Goal: Task Accomplishment & Management: Complete application form

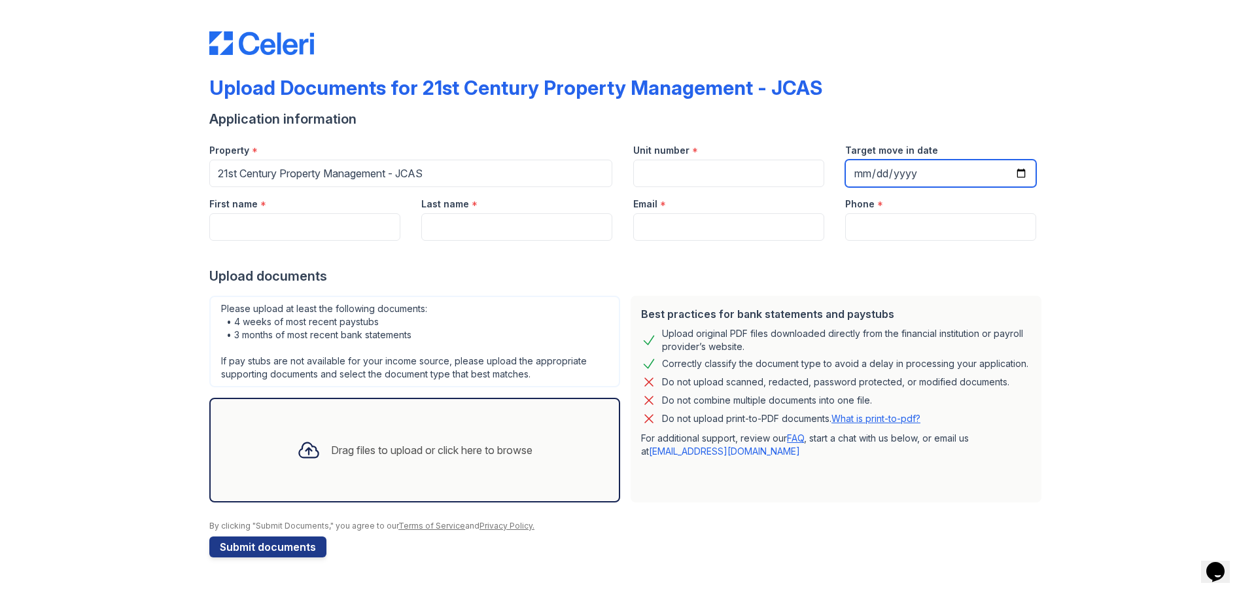
click at [921, 176] on input "Target move in date" at bounding box center [940, 173] width 191 height 27
click at [1026, 172] on input "Target move in date" at bounding box center [940, 173] width 191 height 27
type input "[DATE]"
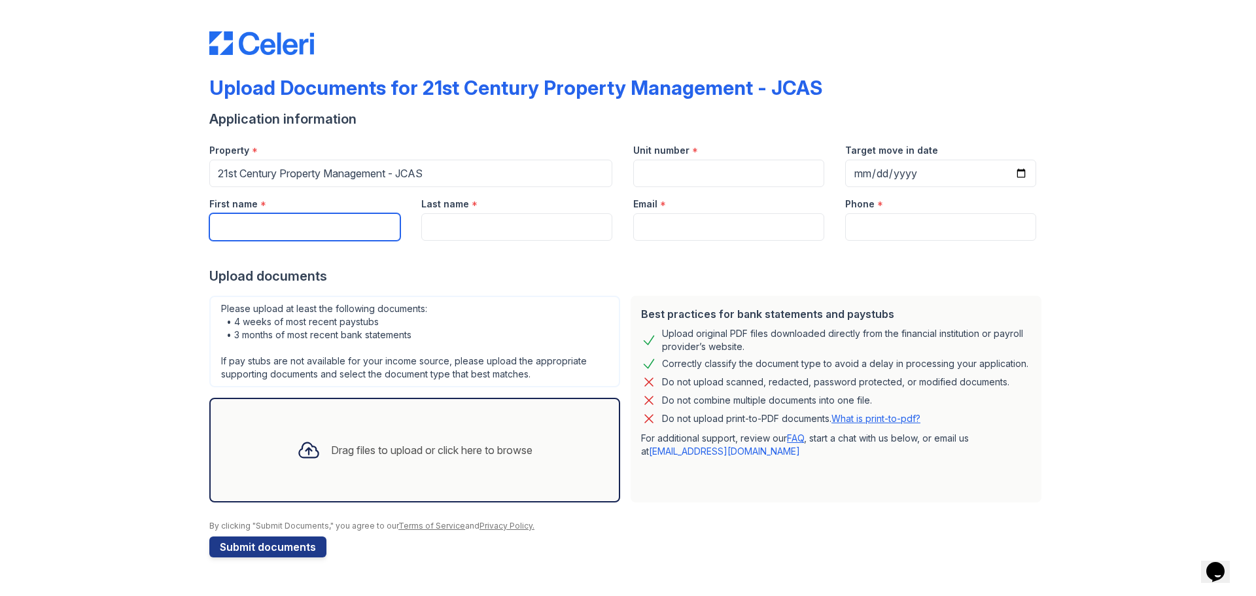
click at [260, 231] on input "First name" at bounding box center [304, 226] width 191 height 27
type input "[PERSON_NAME]"
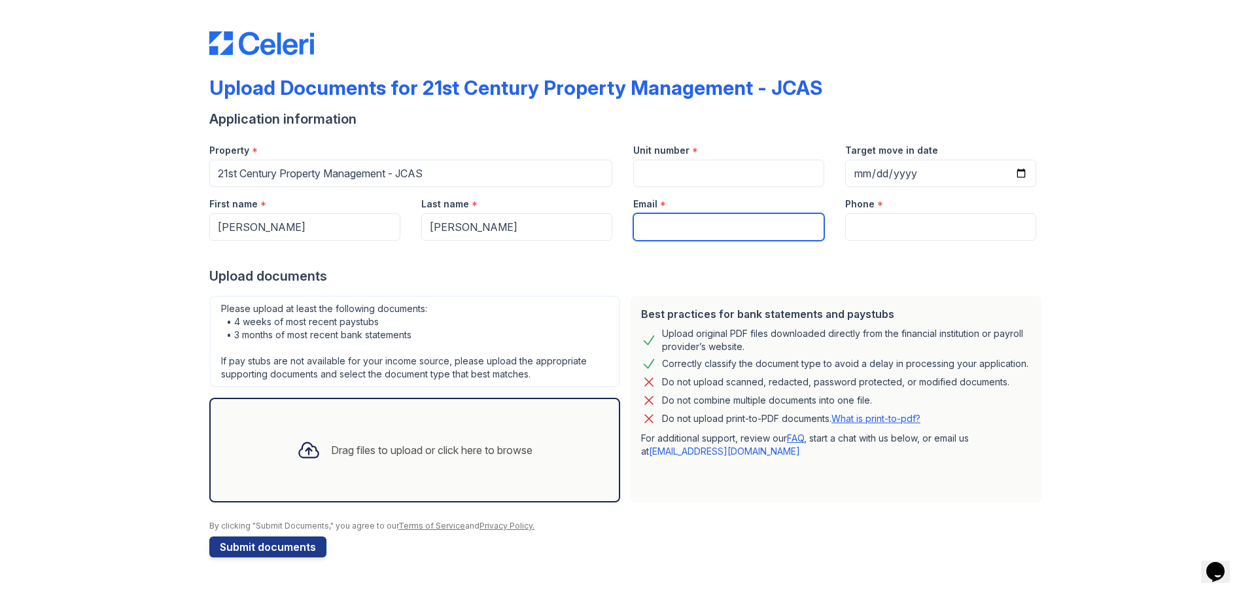
type input "[EMAIL_ADDRESS][DOMAIN_NAME]"
type input "6195698532"
click at [356, 425] on div "Drag files to upload or click here to browse" at bounding box center [414, 450] width 411 height 105
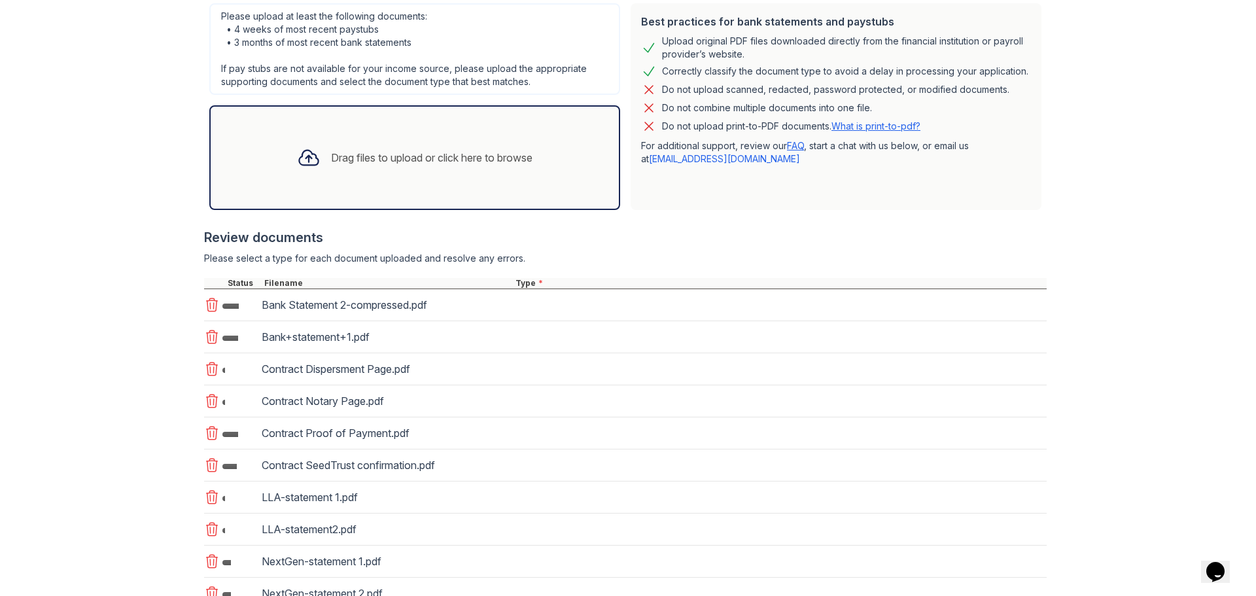
scroll to position [327, 0]
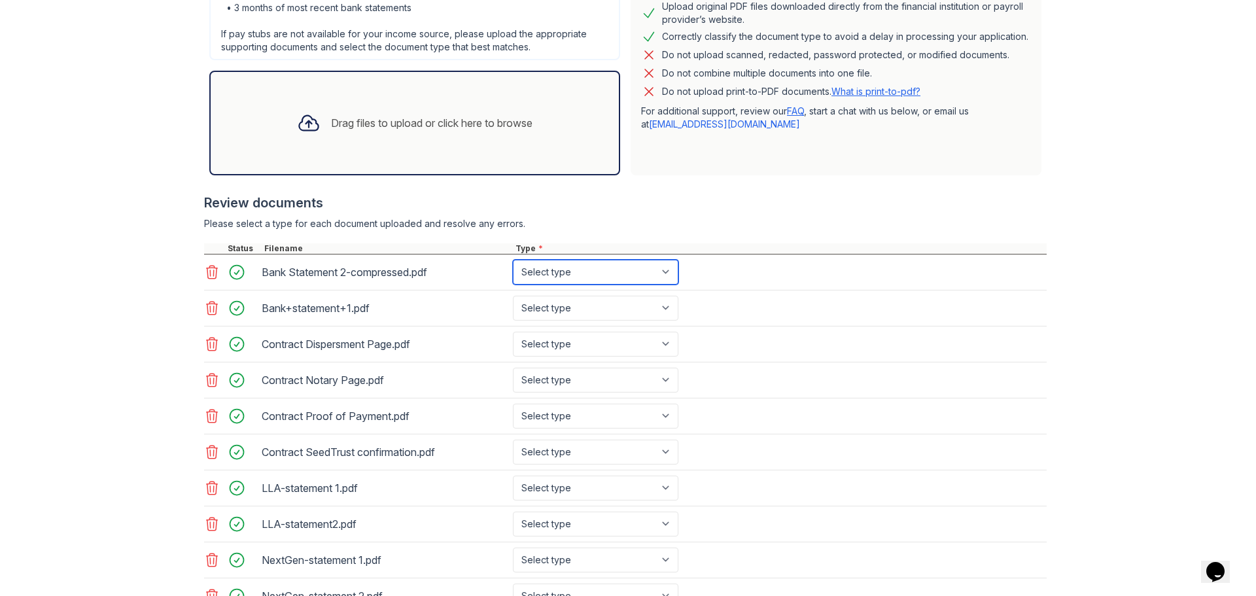
click at [655, 269] on select "Select type Paystub Bank Statement Offer Letter Tax Documents Benefit Award Let…" at bounding box center [595, 272] width 165 height 25
select select "bank_statement"
click at [513, 260] on select "Select type Paystub Bank Statement Offer Letter Tax Documents Benefit Award Let…" at bounding box center [595, 272] width 165 height 25
click at [577, 303] on select "Select type Paystub Bank Statement Offer Letter Tax Documents Benefit Award Let…" at bounding box center [595, 308] width 165 height 25
select select "bank_statement"
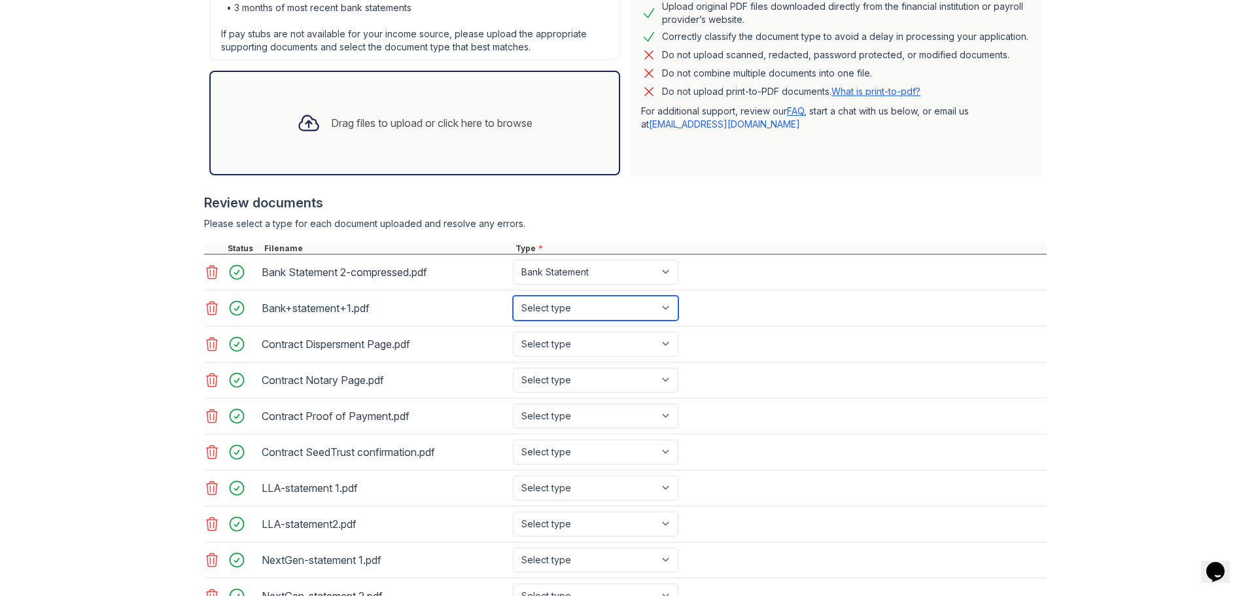
click at [513, 296] on select "Select type Paystub Bank Statement Offer Letter Tax Documents Benefit Award Let…" at bounding box center [595, 308] width 165 height 25
click at [566, 338] on select "Select type Paystub Bank Statement Offer Letter Tax Documents Benefit Award Let…" at bounding box center [595, 344] width 165 height 25
select select "benefit_award_letter"
click at [513, 332] on select "Select type Paystub Bank Statement Offer Letter Tax Documents Benefit Award Let…" at bounding box center [595, 344] width 165 height 25
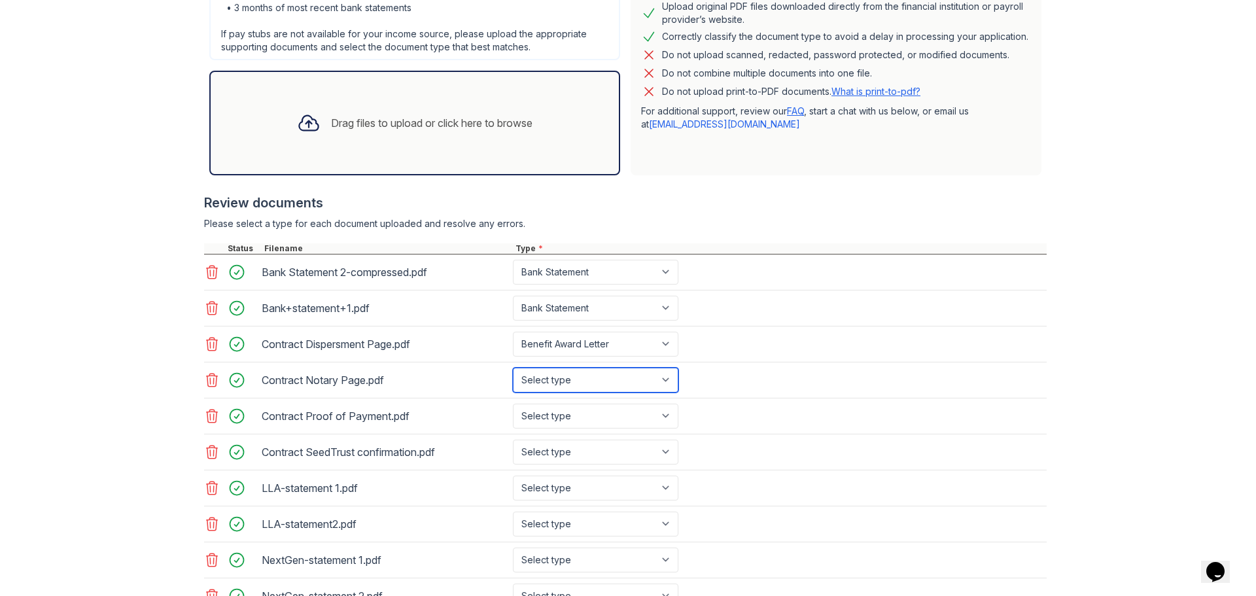
click at [547, 380] on select "Select type Paystub Bank Statement Offer Letter Tax Documents Benefit Award Let…" at bounding box center [595, 380] width 165 height 25
select select "benefit_award_letter"
click at [513, 368] on select "Select type Paystub Bank Statement Offer Letter Tax Documents Benefit Award Let…" at bounding box center [595, 380] width 165 height 25
click at [553, 409] on select "Select type Paystub Bank Statement Offer Letter Tax Documents Benefit Award Let…" at bounding box center [595, 416] width 165 height 25
select select "benefit_award_letter"
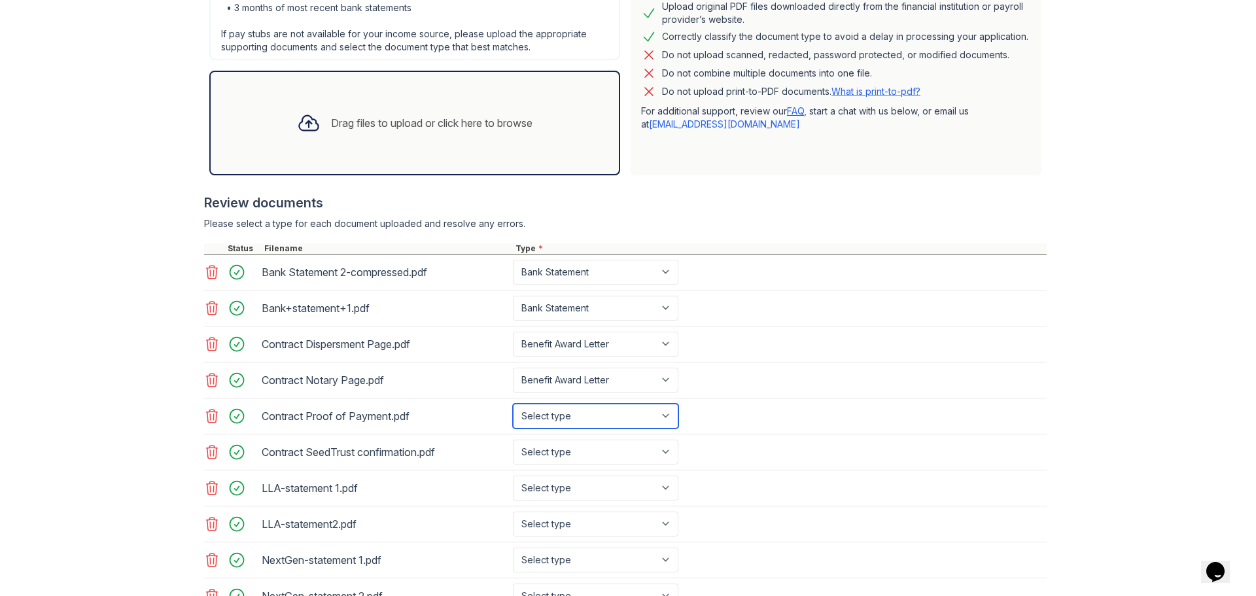
click at [513, 404] on select "Select type Paystub Bank Statement Offer Letter Tax Documents Benefit Award Let…" at bounding box center [595, 416] width 165 height 25
click at [534, 442] on select "Select type Paystub Bank Statement Offer Letter Tax Documents Benefit Award Let…" at bounding box center [595, 452] width 165 height 25
select select "benefit_award_letter"
click at [513, 440] on select "Select type Paystub Bank Statement Offer Letter Tax Documents Benefit Award Let…" at bounding box center [595, 452] width 165 height 25
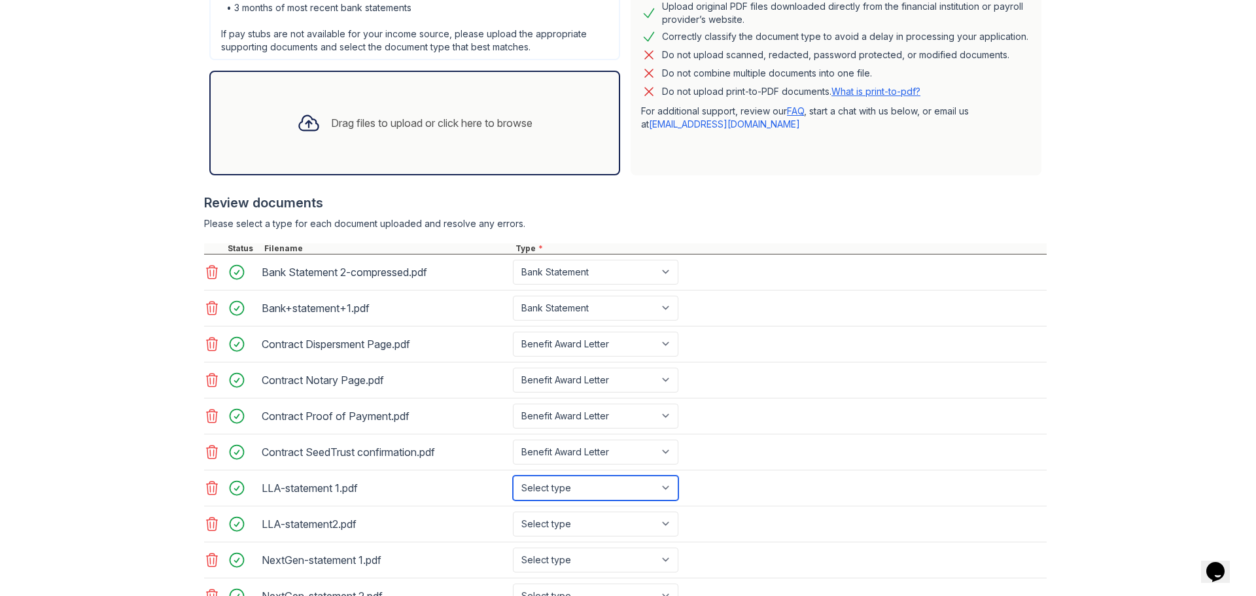
click at [538, 489] on select "Select type Paystub Bank Statement Offer Letter Tax Documents Benefit Award Let…" at bounding box center [595, 488] width 165 height 25
click at [513, 476] on select "Select type Paystub Bank Statement Offer Letter Tax Documents Benefit Award Let…" at bounding box center [595, 488] width 165 height 25
click at [538, 487] on select "Select type Paystub Bank Statement Offer Letter Tax Documents Benefit Award Let…" at bounding box center [595, 488] width 165 height 25
select select "paystub"
click at [513, 476] on select "Select type Paystub Bank Statement Offer Letter Tax Documents Benefit Award Let…" at bounding box center [595, 488] width 165 height 25
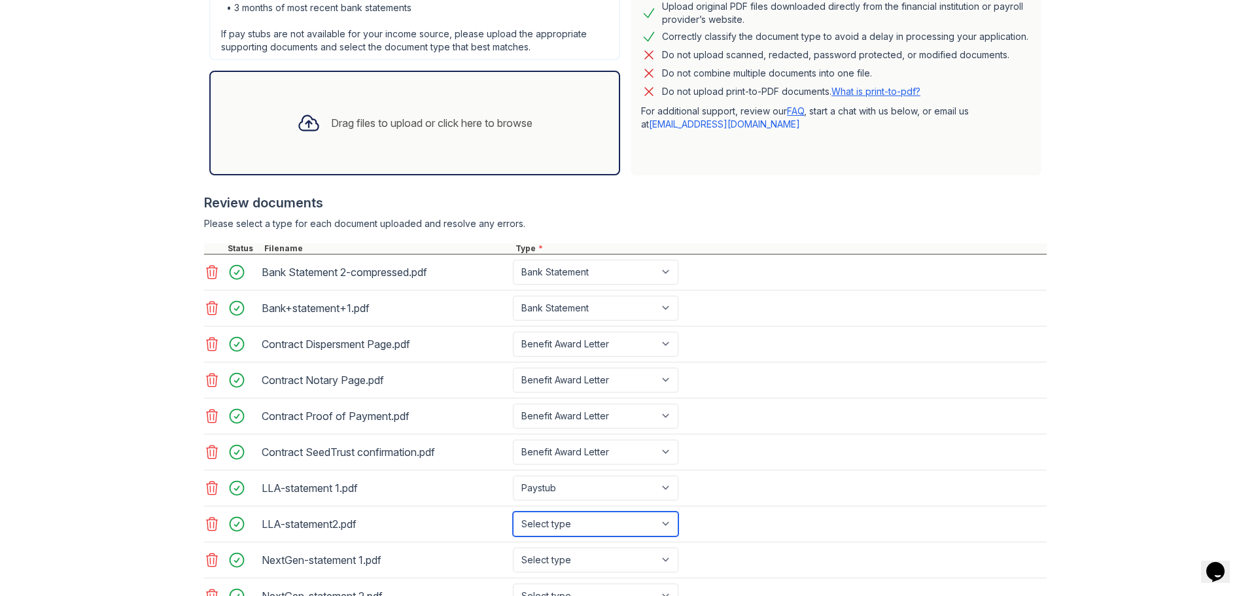
click at [563, 521] on select "Select type Paystub Bank Statement Offer Letter Tax Documents Benefit Award Let…" at bounding box center [595, 524] width 165 height 25
select select "paystub"
click at [513, 512] on select "Select type Paystub Bank Statement Offer Letter Tax Documents Benefit Award Let…" at bounding box center [595, 524] width 165 height 25
click at [573, 553] on select "Select type Paystub Bank Statement Offer Letter Tax Documents Benefit Award Let…" at bounding box center [595, 559] width 165 height 25
select select "paystub"
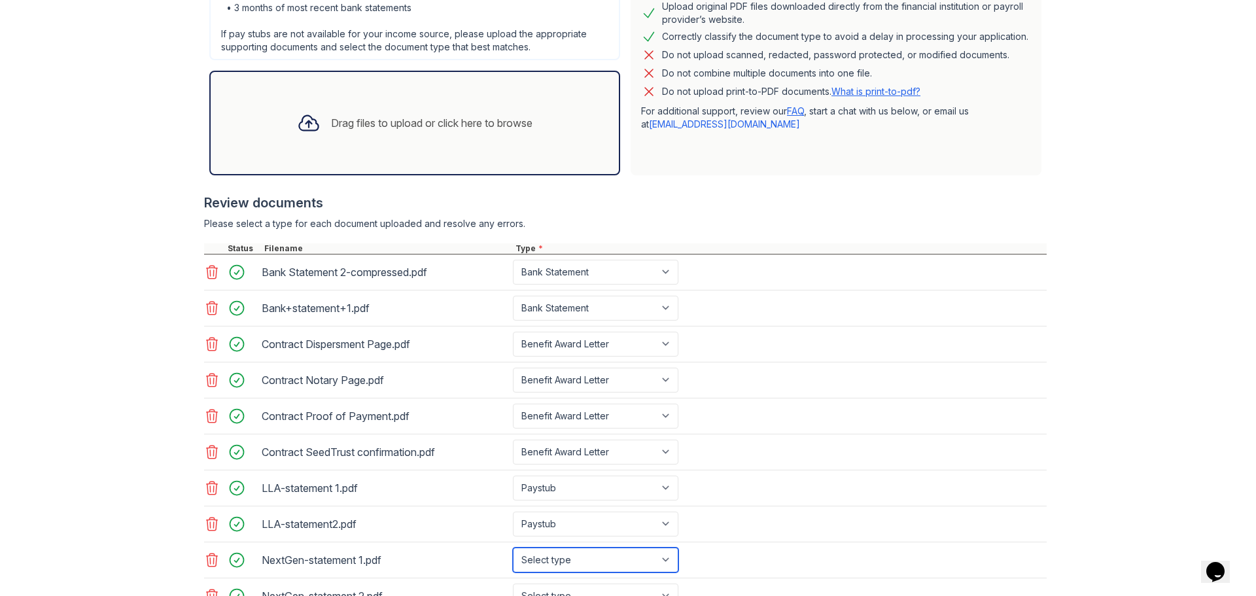
click at [513, 547] on select "Select type Paystub Bank Statement Offer Letter Tax Documents Benefit Award Let…" at bounding box center [595, 559] width 165 height 25
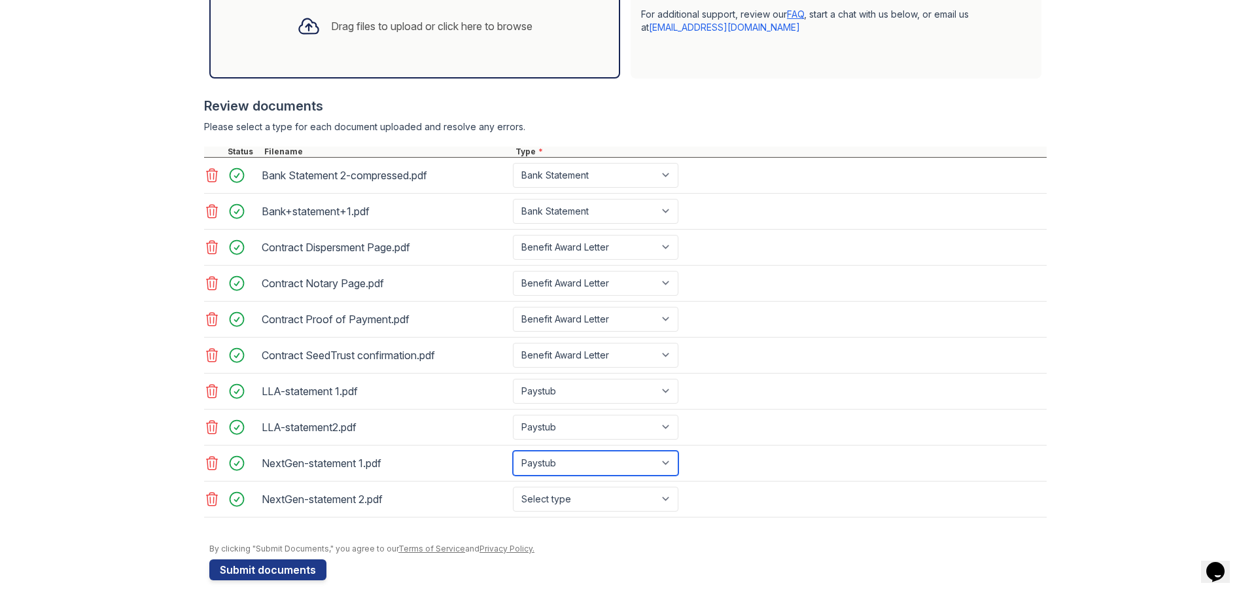
scroll to position [434, 0]
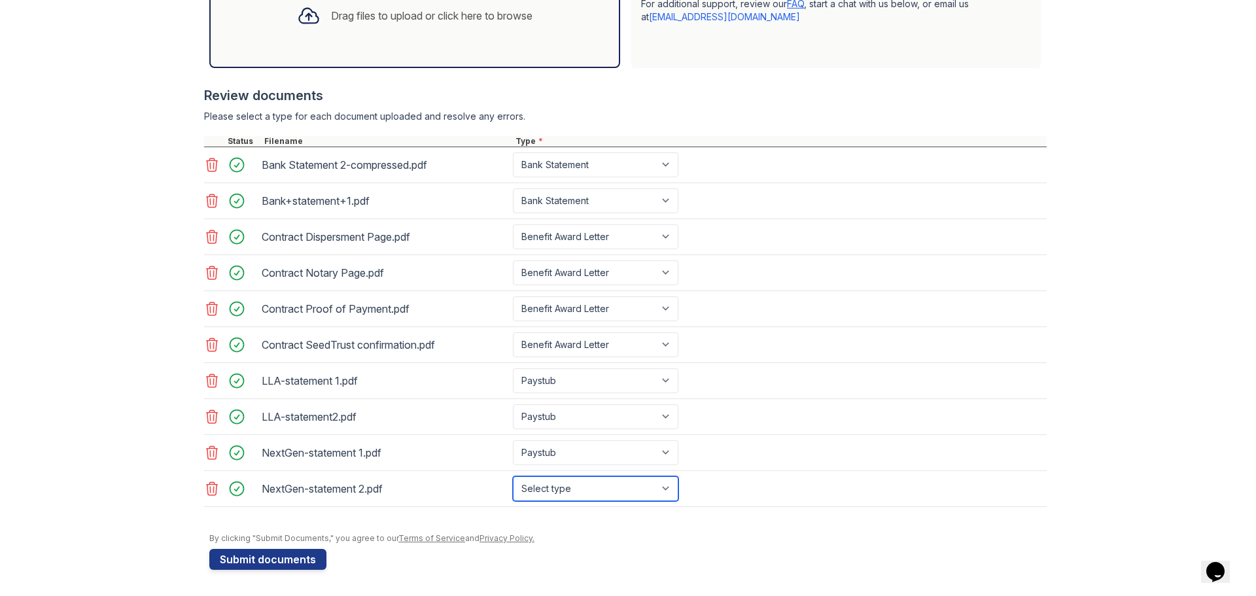
click at [548, 487] on select "Select type Paystub Bank Statement Offer Letter Tax Documents Benefit Award Let…" at bounding box center [595, 488] width 165 height 25
select select "paystub"
click at [513, 476] on select "Select type Paystub Bank Statement Offer Letter Tax Documents Benefit Award Let…" at bounding box center [595, 488] width 165 height 25
click at [277, 557] on button "Submit documents" at bounding box center [267, 559] width 117 height 21
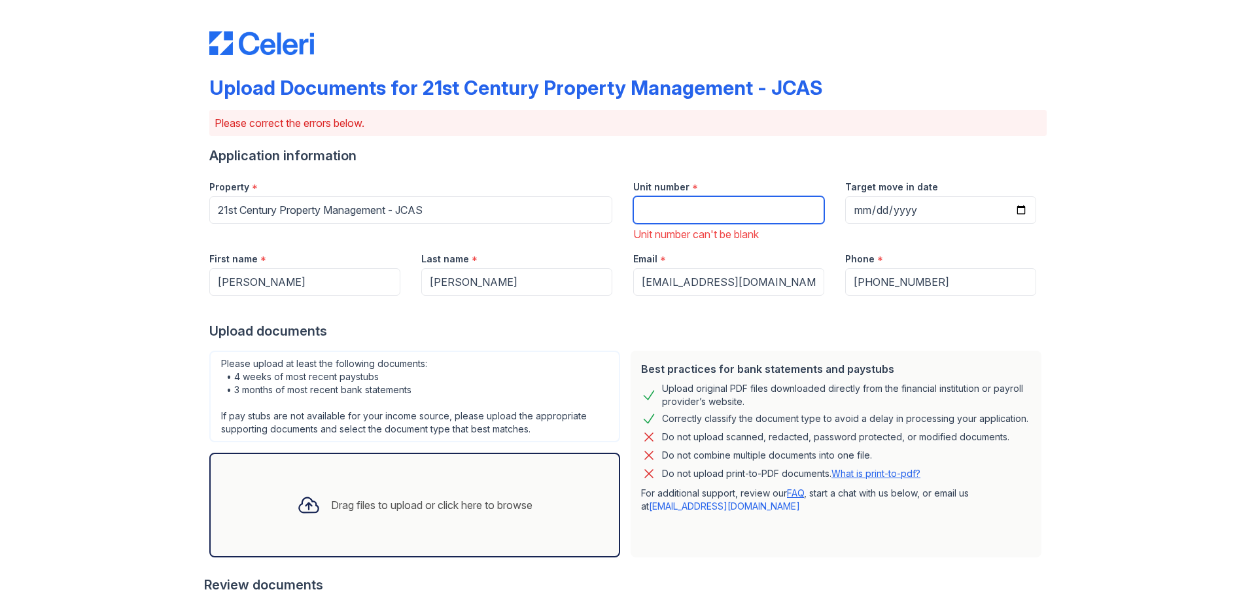
click at [698, 213] on input "Unit number" at bounding box center [728, 209] width 191 height 27
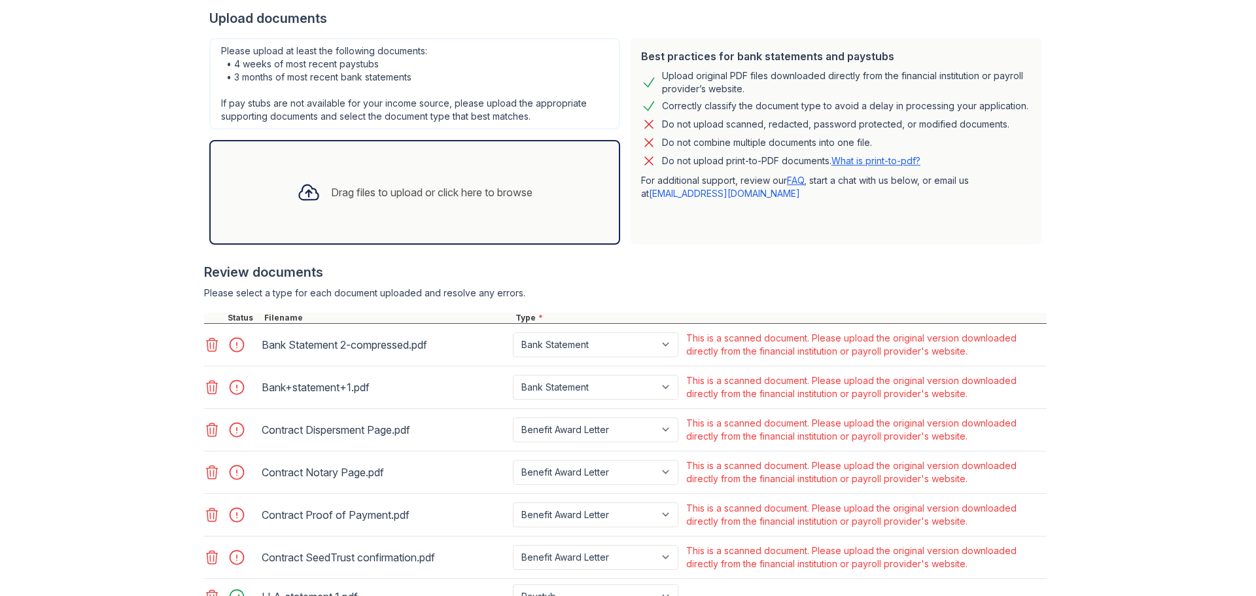
scroll to position [523, 0]
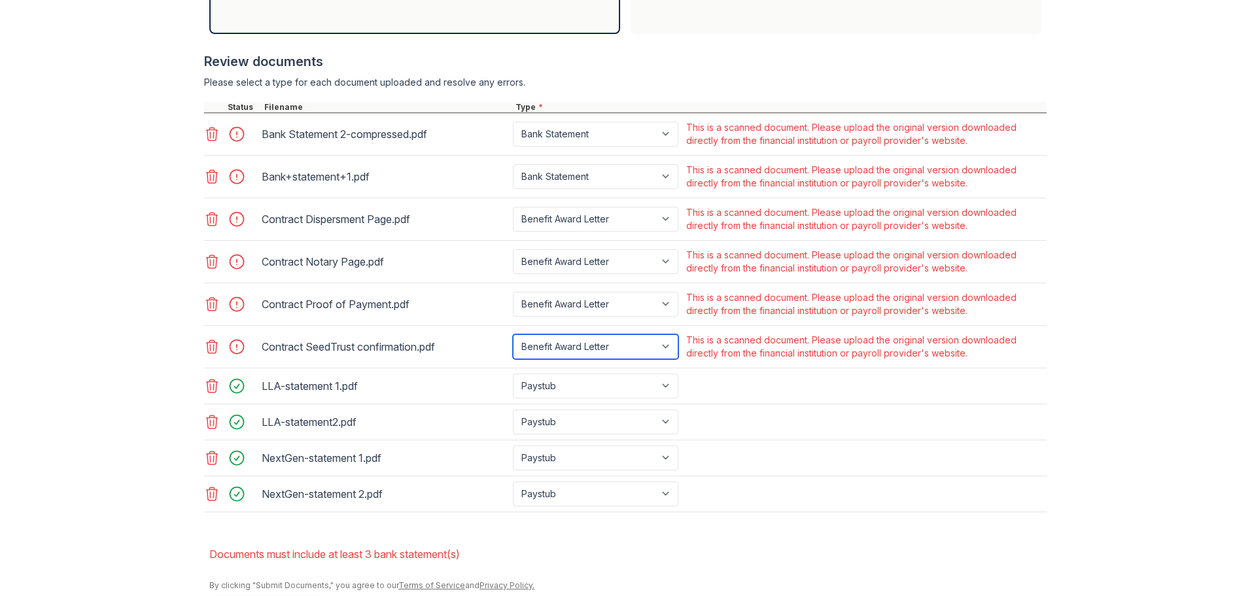
click at [544, 343] on select "Paystub Bank Statement Offer Letter Tax Documents Benefit Award Letter Investme…" at bounding box center [595, 346] width 165 height 25
click at [648, 134] on select "Paystub Bank Statement Offer Letter Tax Documents Benefit Award Letter Investme…" at bounding box center [595, 134] width 165 height 25
click at [614, 340] on select "Paystub Bank Statement Offer Letter Tax Documents Benefit Award Letter Investme…" at bounding box center [595, 346] width 165 height 25
select select "other"
click at [513, 334] on select "Paystub Bank Statement Offer Letter Tax Documents Benefit Award Letter Investme…" at bounding box center [595, 346] width 165 height 25
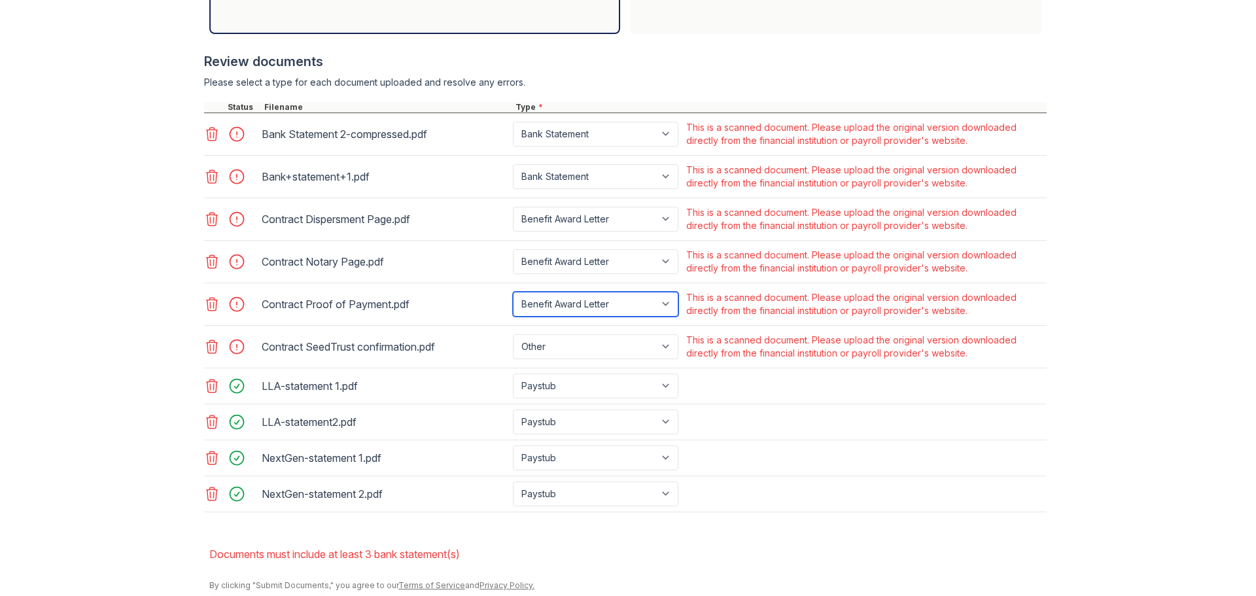
click at [559, 297] on select "Paystub Bank Statement Offer Letter Tax Documents Benefit Award Letter Investme…" at bounding box center [595, 304] width 165 height 25
select select "other"
click at [513, 292] on select "Paystub Bank Statement Offer Letter Tax Documents Benefit Award Letter Investme…" at bounding box center [595, 304] width 165 height 25
click at [572, 262] on select "Paystub Bank Statement Offer Letter Tax Documents Benefit Award Letter Investme…" at bounding box center [595, 261] width 165 height 25
select select "other"
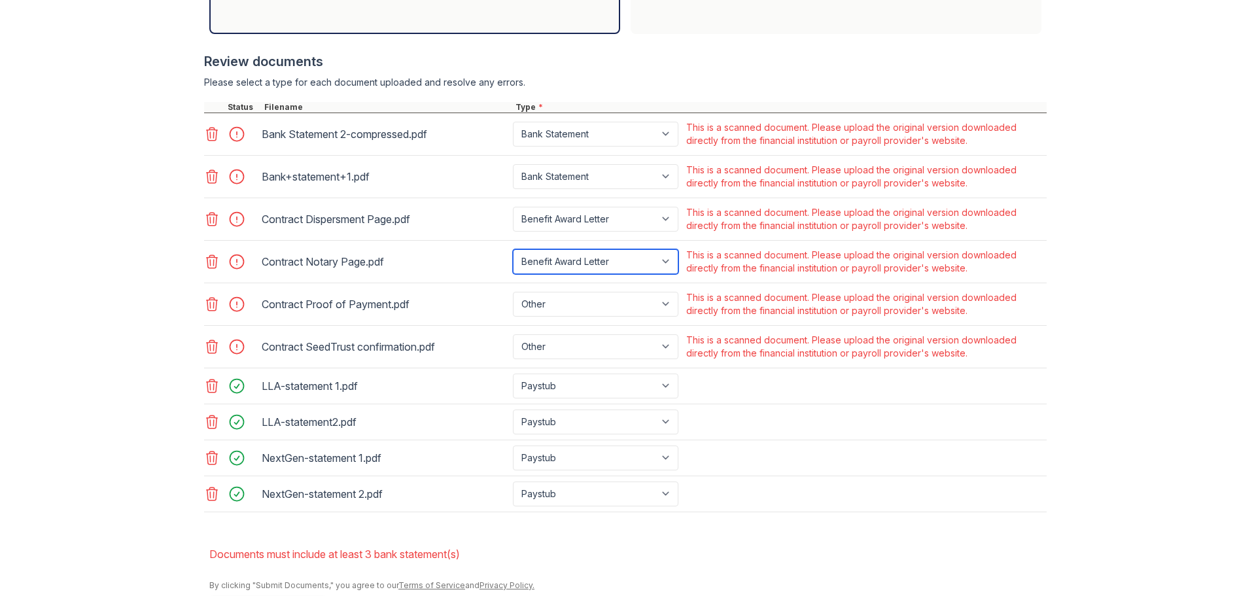
click at [513, 249] on select "Paystub Bank Statement Offer Letter Tax Documents Benefit Award Letter Investme…" at bounding box center [595, 261] width 165 height 25
click at [563, 215] on select "Paystub Bank Statement Offer Letter Tax Documents Benefit Award Letter Investme…" at bounding box center [595, 219] width 165 height 25
select select "other"
click at [513, 207] on select "Paystub Bank Statement Offer Letter Tax Documents Benefit Award Letter Investme…" at bounding box center [595, 219] width 165 height 25
click at [207, 181] on icon at bounding box center [212, 177] width 16 height 16
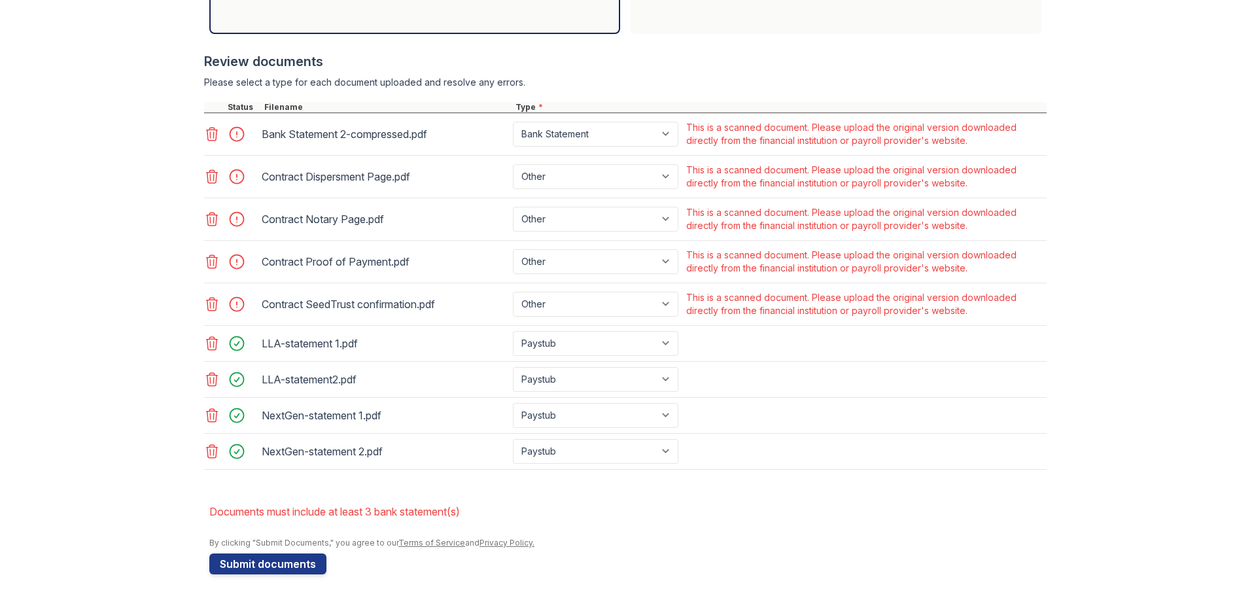
click at [207, 137] on icon at bounding box center [212, 134] width 16 height 16
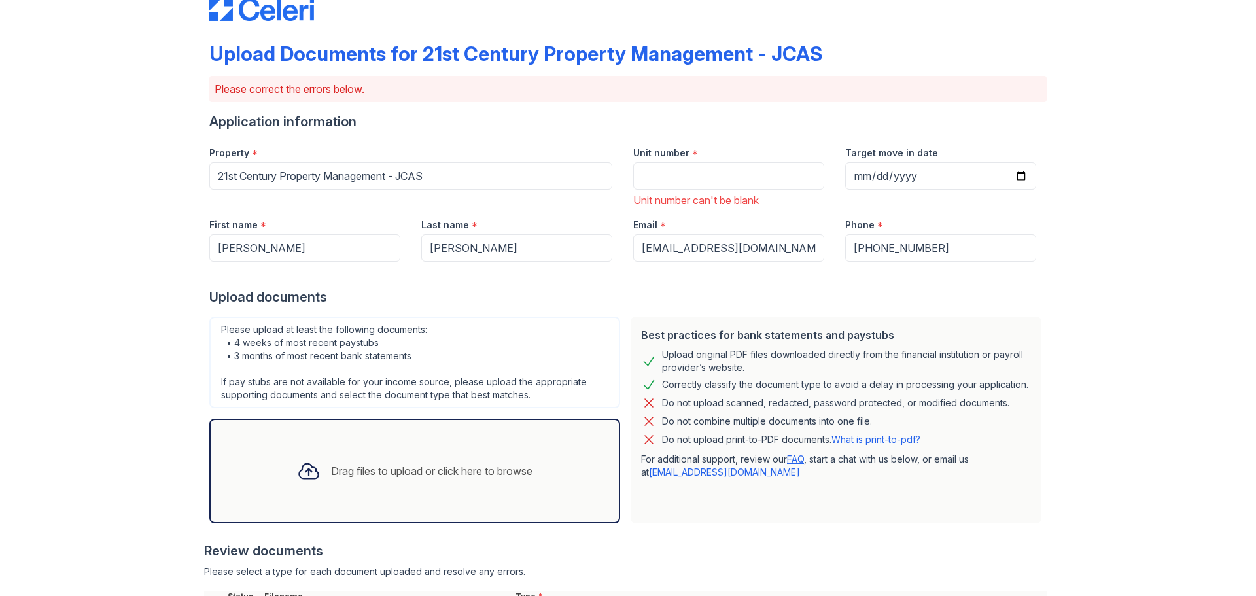
scroll to position [27, 0]
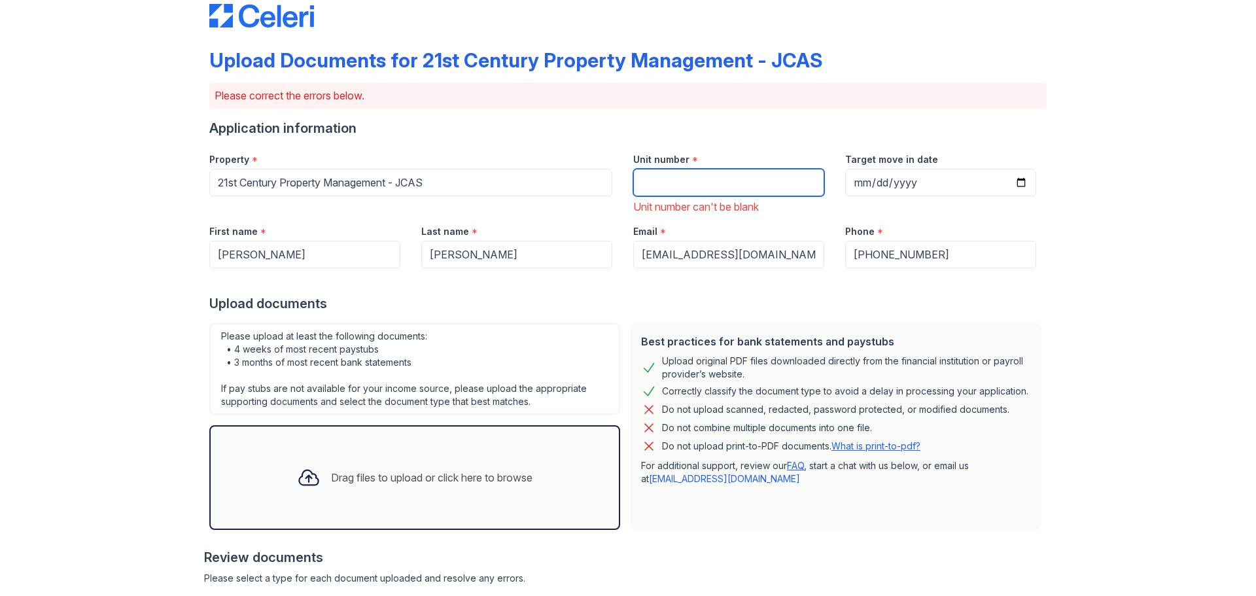
click at [669, 182] on input "Unit number" at bounding box center [728, 182] width 191 height 27
type input "43127"
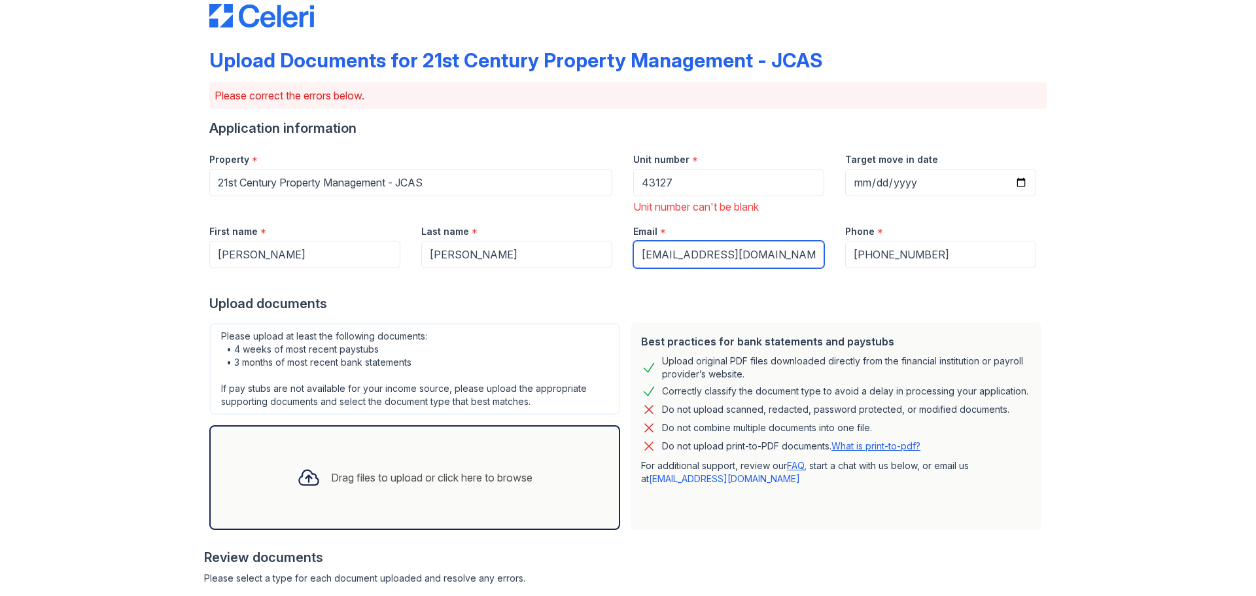
click at [793, 259] on input "[EMAIL_ADDRESS][DOMAIN_NAME]" at bounding box center [728, 254] width 191 height 27
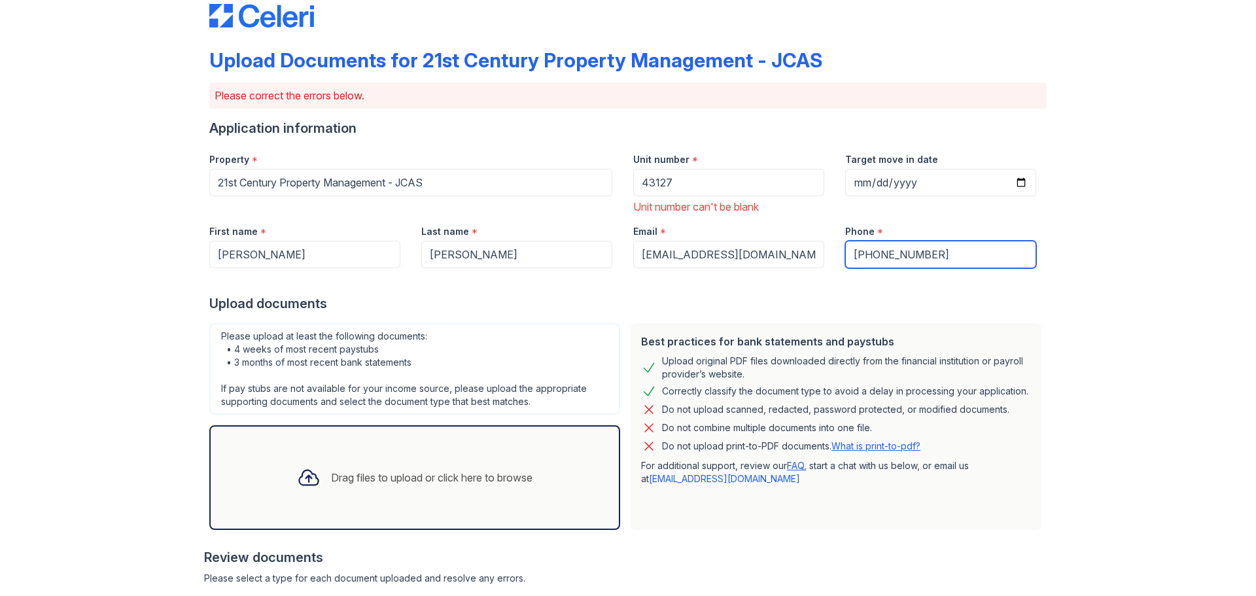
click at [961, 260] on input "[PHONE_NUMBER]" at bounding box center [940, 254] width 191 height 27
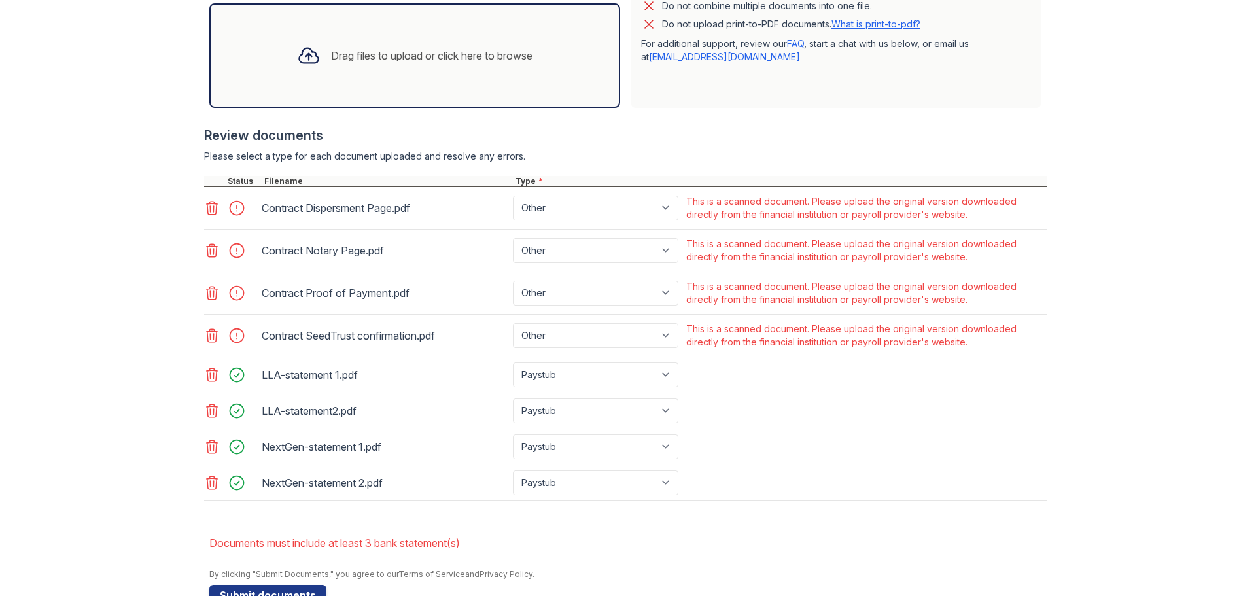
scroll to position [485, 0]
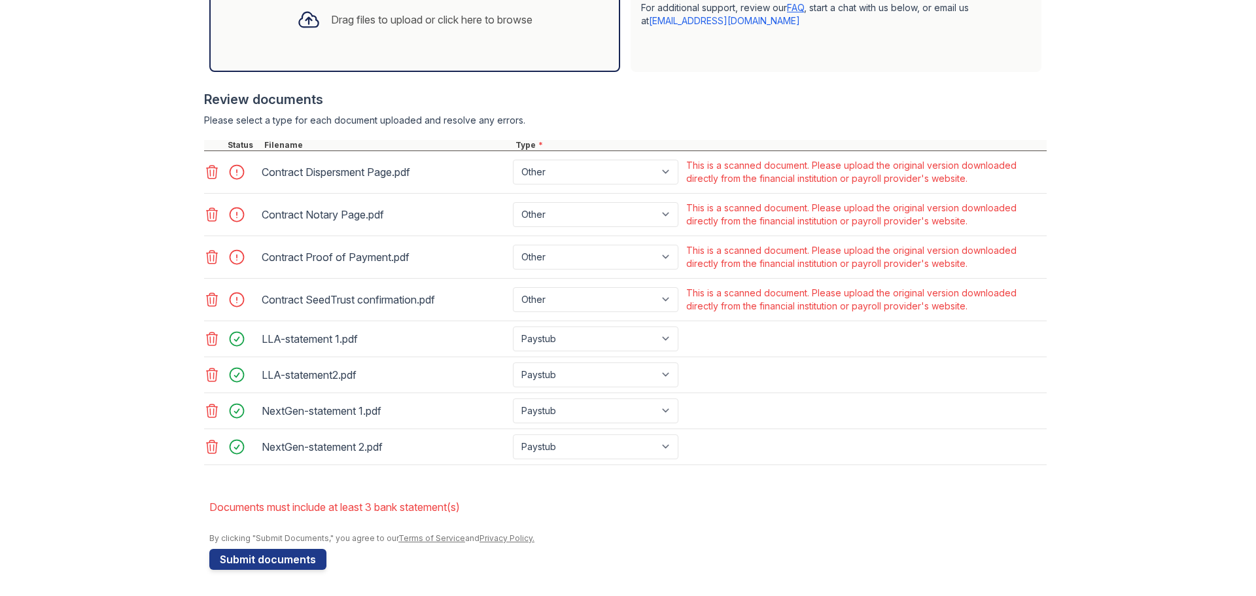
click at [228, 304] on div at bounding box center [240, 299] width 37 height 18
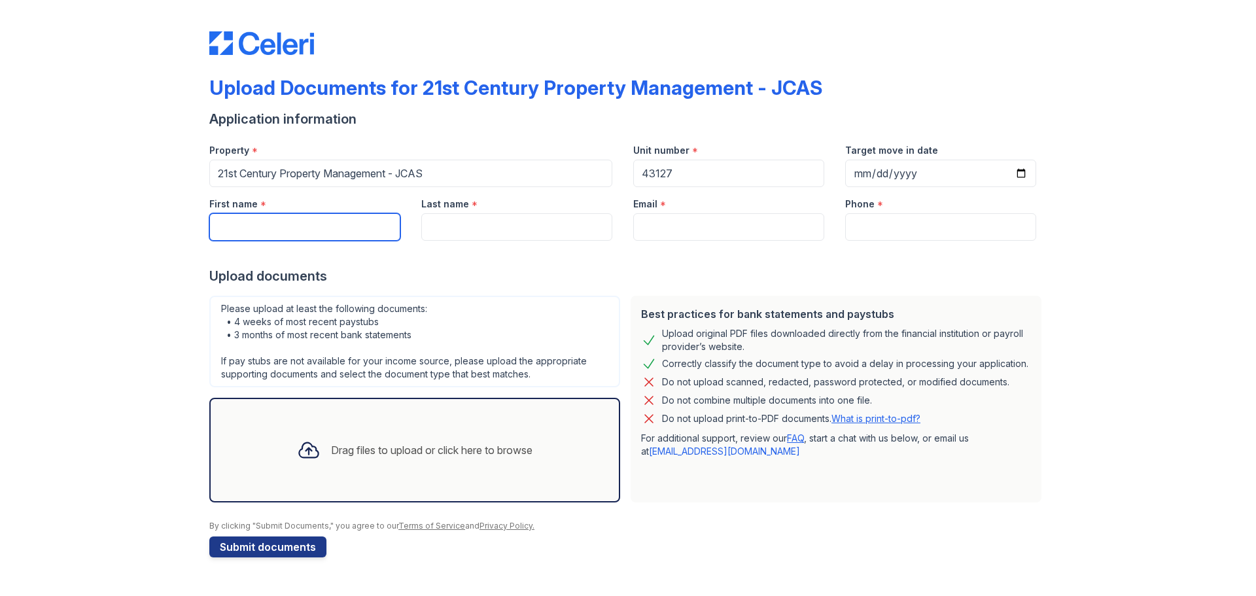
click at [309, 227] on input "First name" at bounding box center [304, 226] width 191 height 27
type input "[PERSON_NAME]"
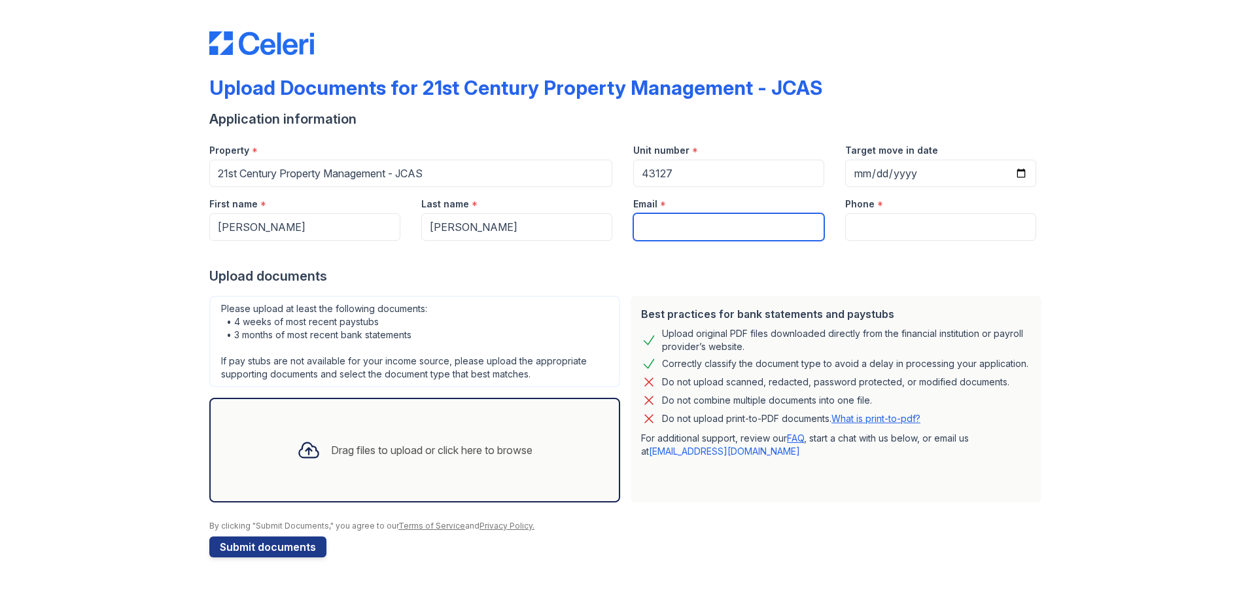
type input "[EMAIL_ADDRESS][DOMAIN_NAME]"
type input "6195698532"
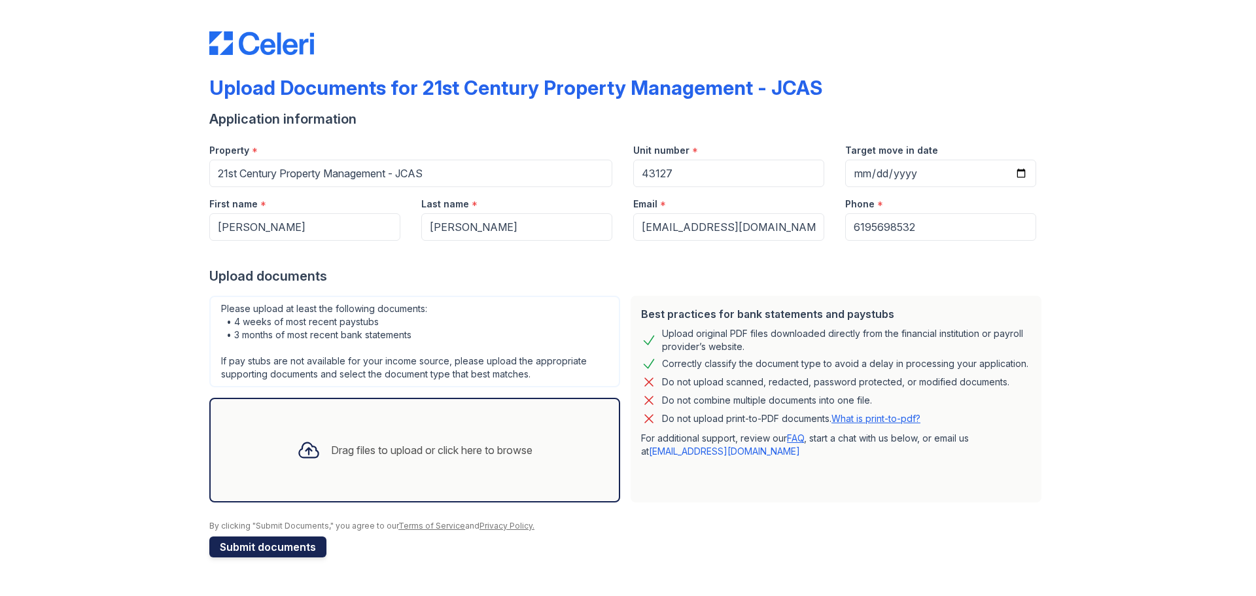
click at [277, 550] on button "Submit documents" at bounding box center [267, 546] width 117 height 21
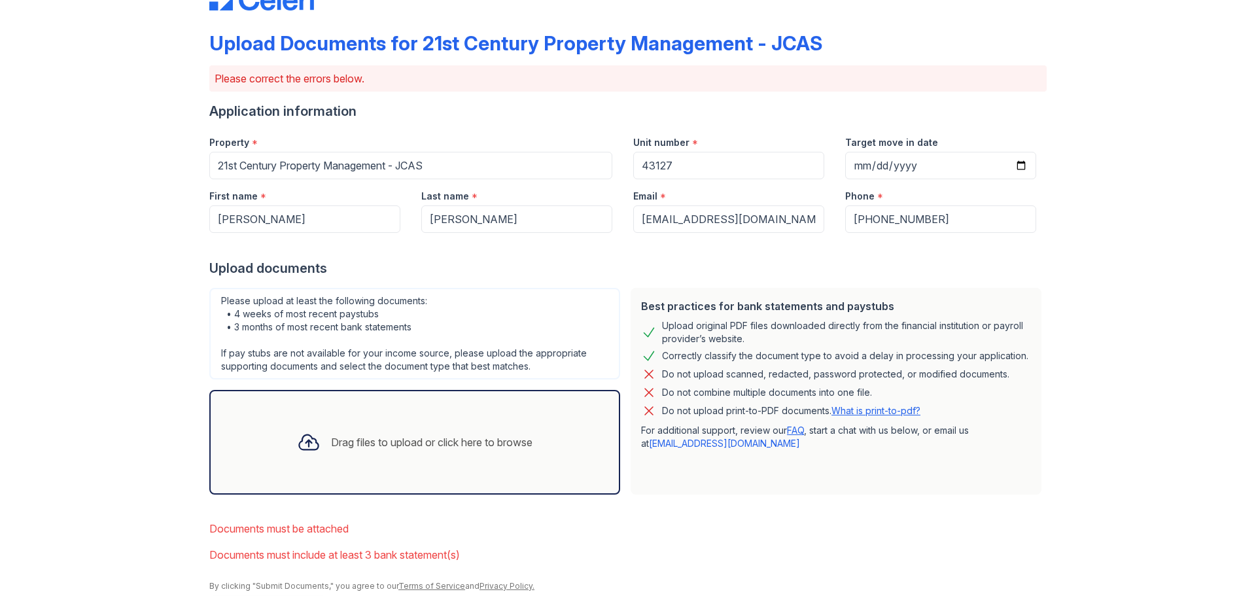
scroll to position [92, 0]
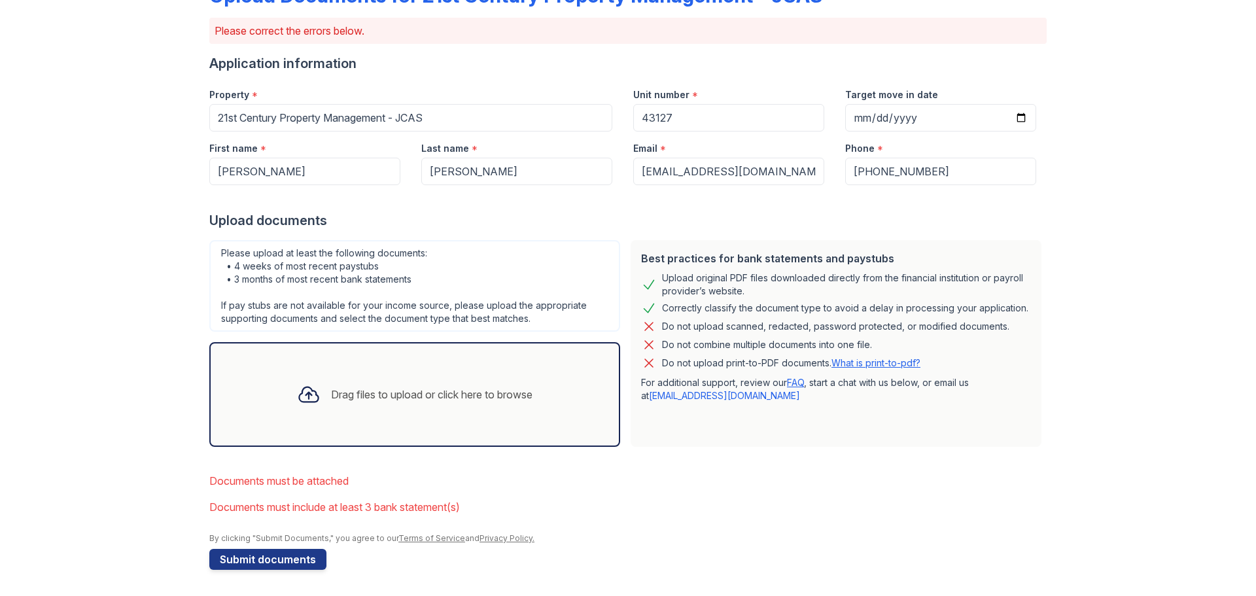
click at [321, 391] on div "Drag files to upload or click here to browse" at bounding box center [414, 394] width 256 height 44
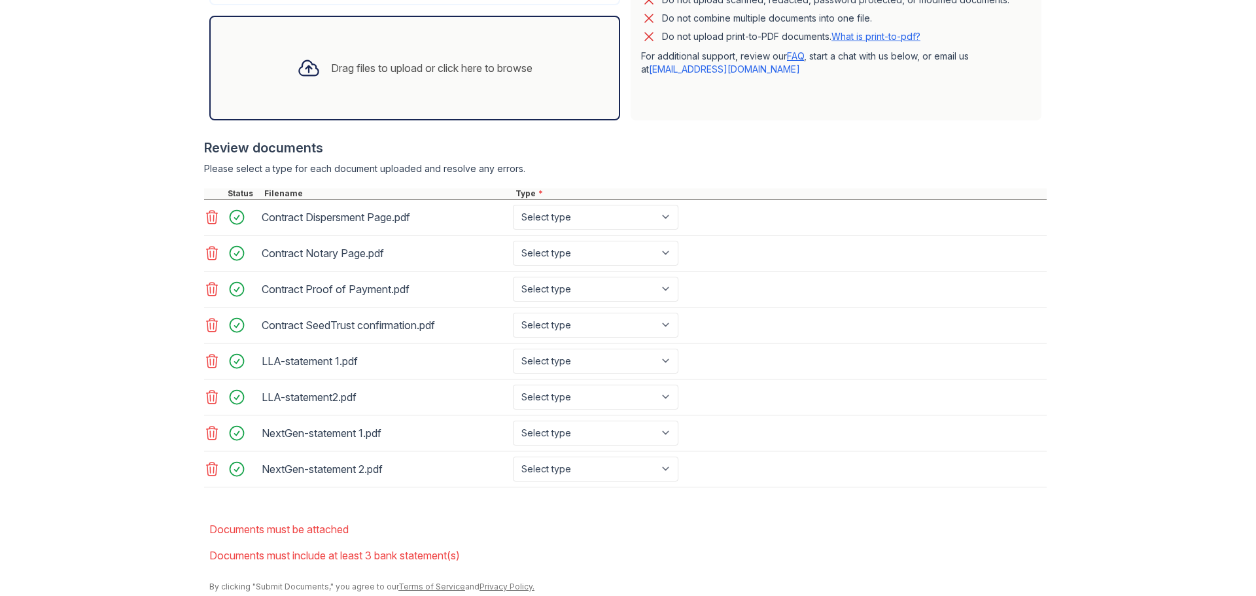
scroll to position [419, 0]
click at [647, 216] on select "Select type Paystub Bank Statement Offer Letter Tax Documents Benefit Award Let…" at bounding box center [595, 216] width 165 height 25
select select "other"
click at [513, 204] on select "Select type Paystub Bank Statement Offer Letter Tax Documents Benefit Award Let…" at bounding box center [595, 216] width 165 height 25
click at [580, 248] on select "Select type Paystub Bank Statement Offer Letter Tax Documents Benefit Award Let…" at bounding box center [595, 252] width 165 height 25
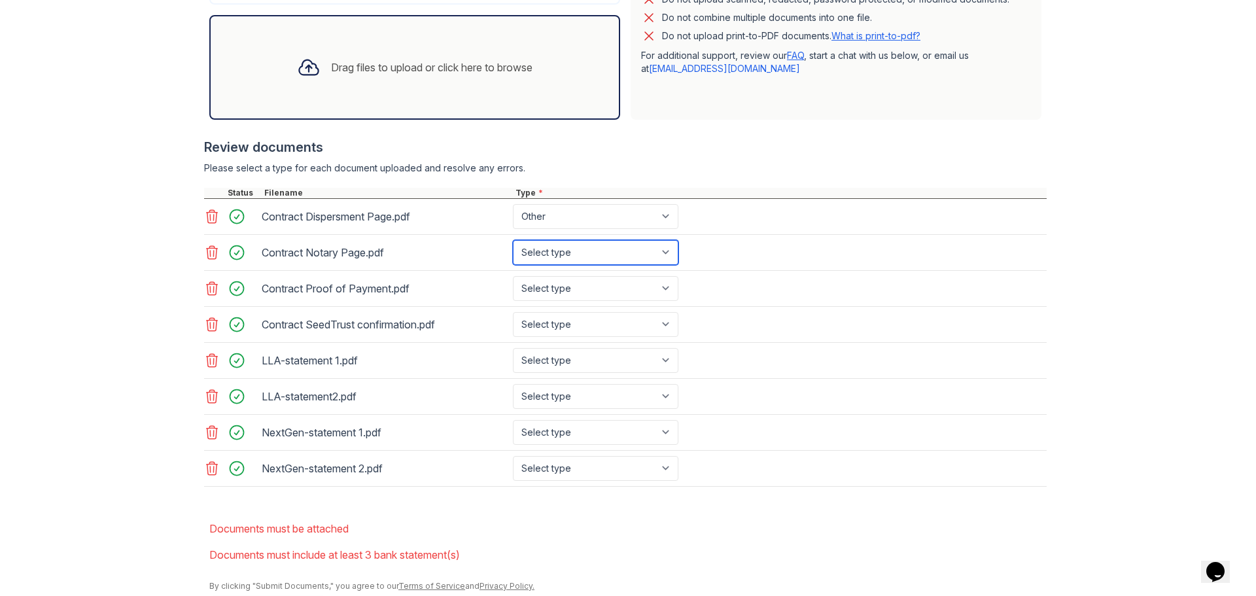
scroll to position [0, 0]
select select "other"
click at [513, 240] on select "Select type Paystub Bank Statement Offer Letter Tax Documents Benefit Award Let…" at bounding box center [595, 252] width 165 height 25
click at [560, 281] on select "Select type Paystub Bank Statement Offer Letter Tax Documents Benefit Award Let…" at bounding box center [595, 288] width 165 height 25
select select "other"
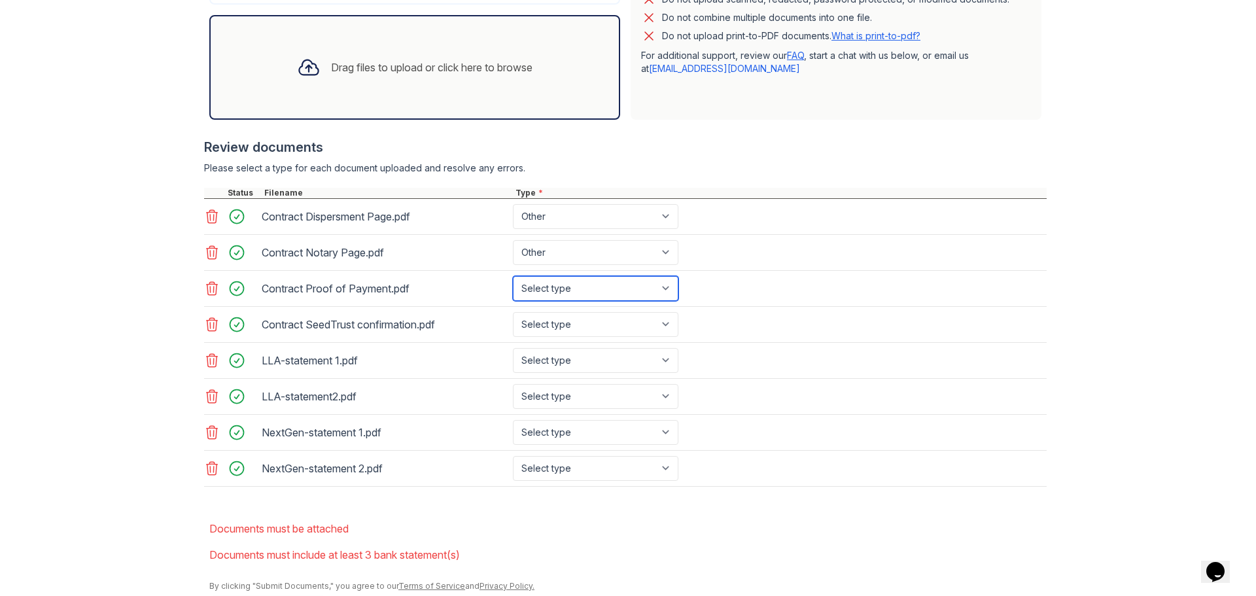
click at [513, 276] on select "Select type Paystub Bank Statement Offer Letter Tax Documents Benefit Award Let…" at bounding box center [595, 288] width 165 height 25
click at [534, 324] on select "Select type Paystub Bank Statement Offer Letter Tax Documents Benefit Award Let…" at bounding box center [595, 324] width 165 height 25
select select "other"
click at [513, 312] on select "Select type Paystub Bank Statement Offer Letter Tax Documents Benefit Award Let…" at bounding box center [595, 324] width 165 height 25
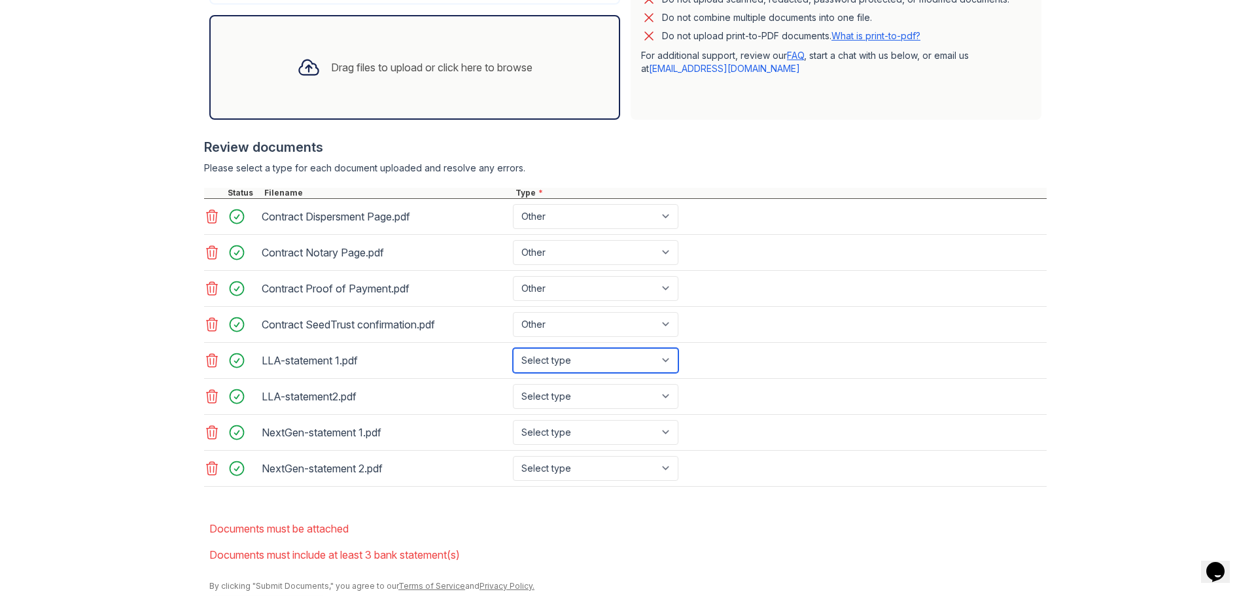
click at [532, 356] on select "Select type Paystub Bank Statement Offer Letter Tax Documents Benefit Award Let…" at bounding box center [595, 360] width 165 height 25
select select "paystub"
click at [513, 348] on select "Select type Paystub Bank Statement Offer Letter Tax Documents Benefit Award Let…" at bounding box center [595, 360] width 165 height 25
click at [534, 385] on select "Select type Paystub Bank Statement Offer Letter Tax Documents Benefit Award Let…" at bounding box center [595, 396] width 165 height 25
select select "paystub"
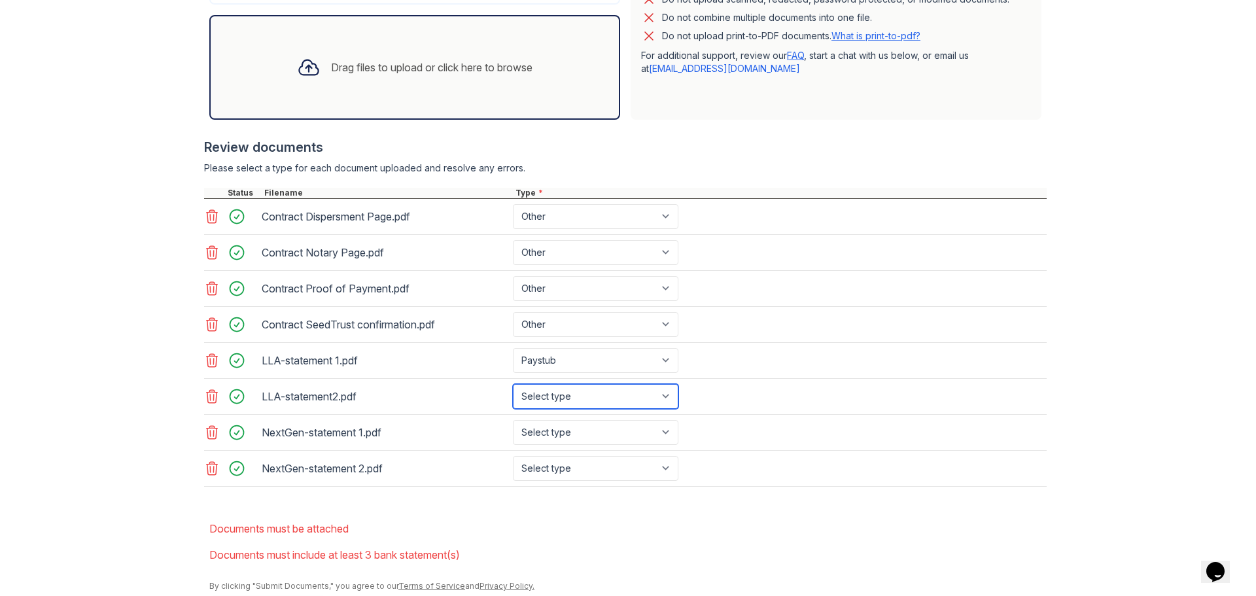
click at [513, 384] on select "Select type Paystub Bank Statement Offer Letter Tax Documents Benefit Award Let…" at bounding box center [595, 396] width 165 height 25
click at [534, 431] on select "Select type Paystub Bank Statement Offer Letter Tax Documents Benefit Award Let…" at bounding box center [595, 432] width 165 height 25
select select "paystub"
click at [513, 420] on select "Select type Paystub Bank Statement Offer Letter Tax Documents Benefit Award Let…" at bounding box center [595, 432] width 165 height 25
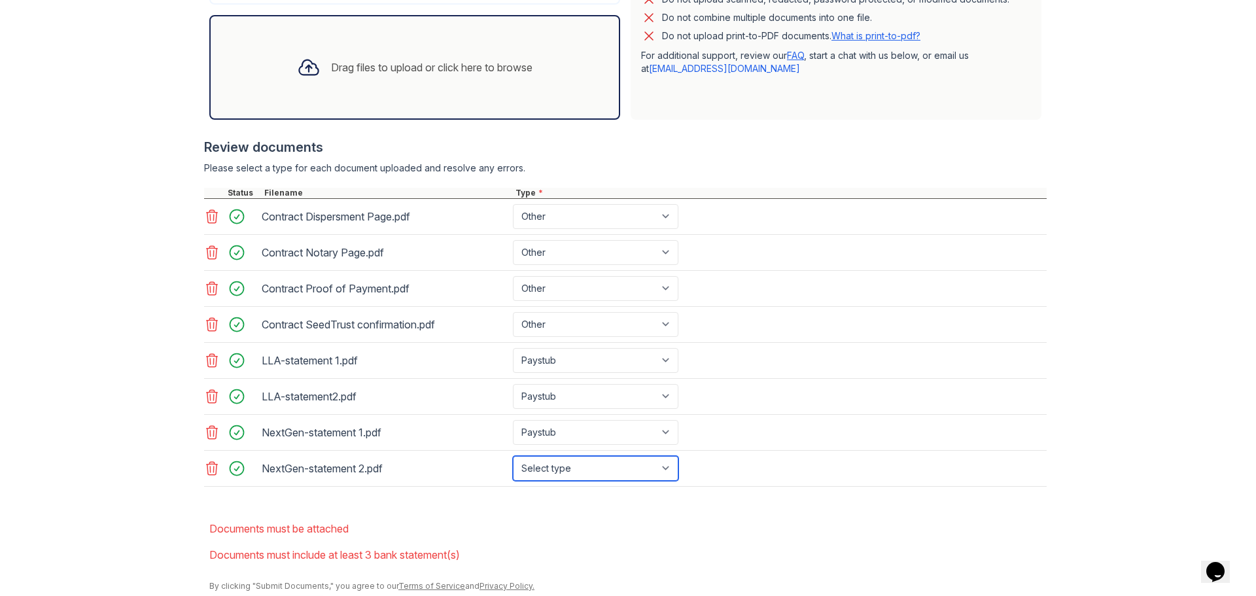
click at [536, 463] on select "Select type Paystub Bank Statement Offer Letter Tax Documents Benefit Award Let…" at bounding box center [595, 468] width 165 height 25
select select "paystub"
click at [513, 456] on select "Select type Paystub Bank Statement Offer Letter Tax Documents Benefit Award Let…" at bounding box center [595, 468] width 165 height 25
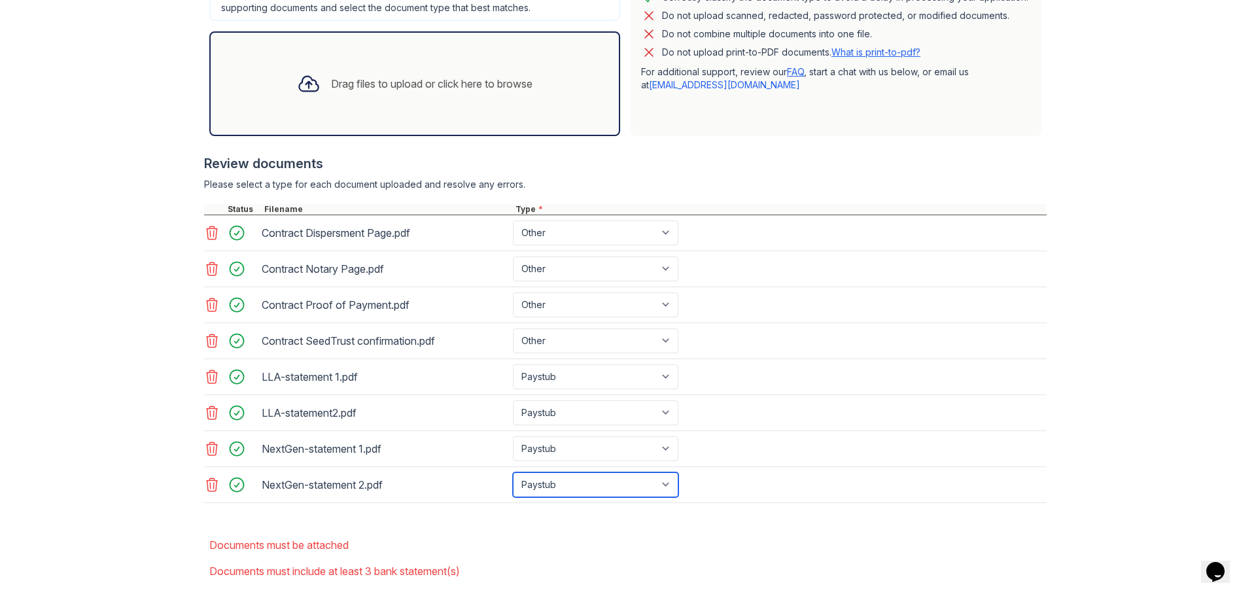
scroll to position [419, 0]
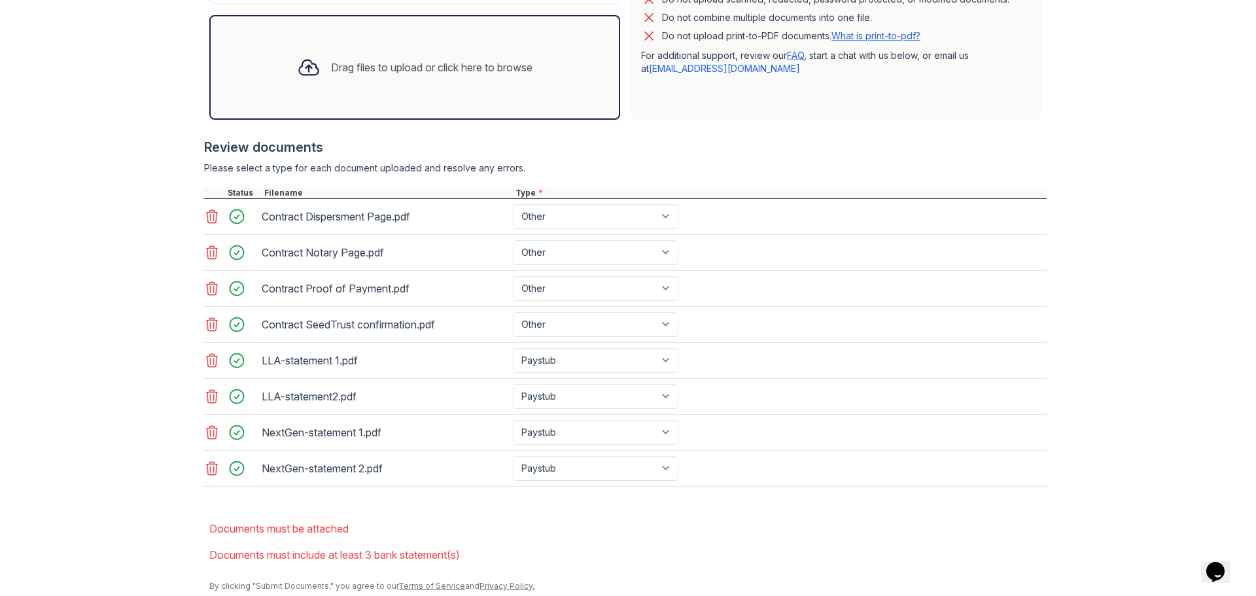
click at [350, 73] on div "Drag files to upload or click here to browse" at bounding box center [431, 68] width 201 height 16
click at [472, 61] on div "Drag files to upload or click here to browse" at bounding box center [431, 68] width 201 height 16
click at [454, 73] on div "Drag files to upload or click here to browse" at bounding box center [431, 68] width 201 height 16
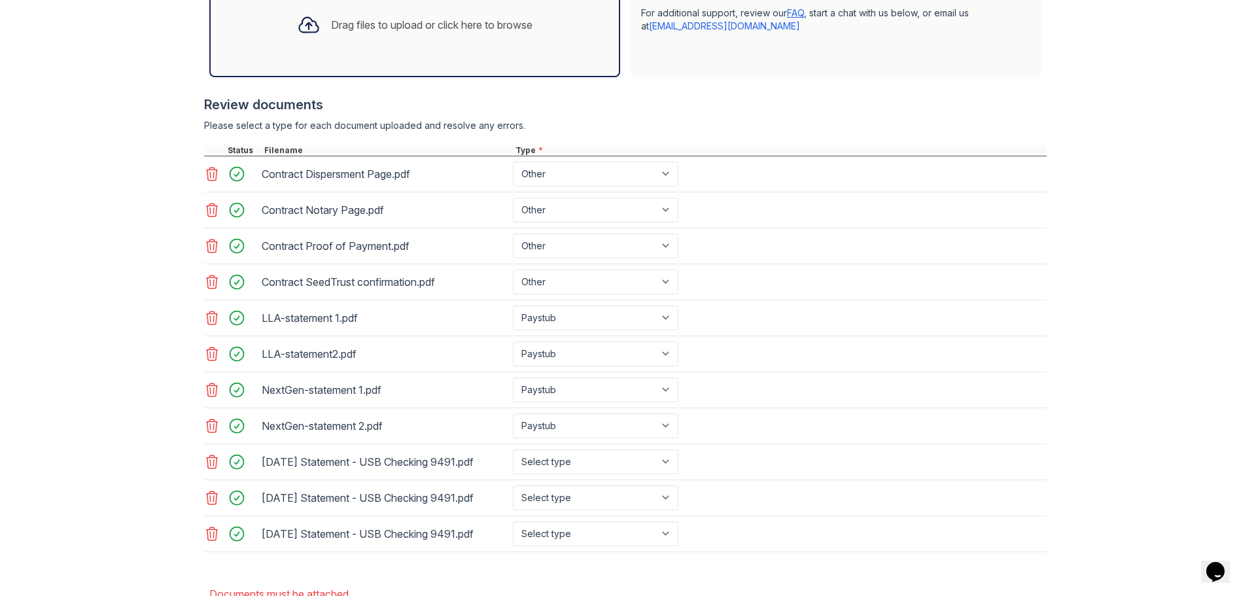
scroll to position [485, 0]
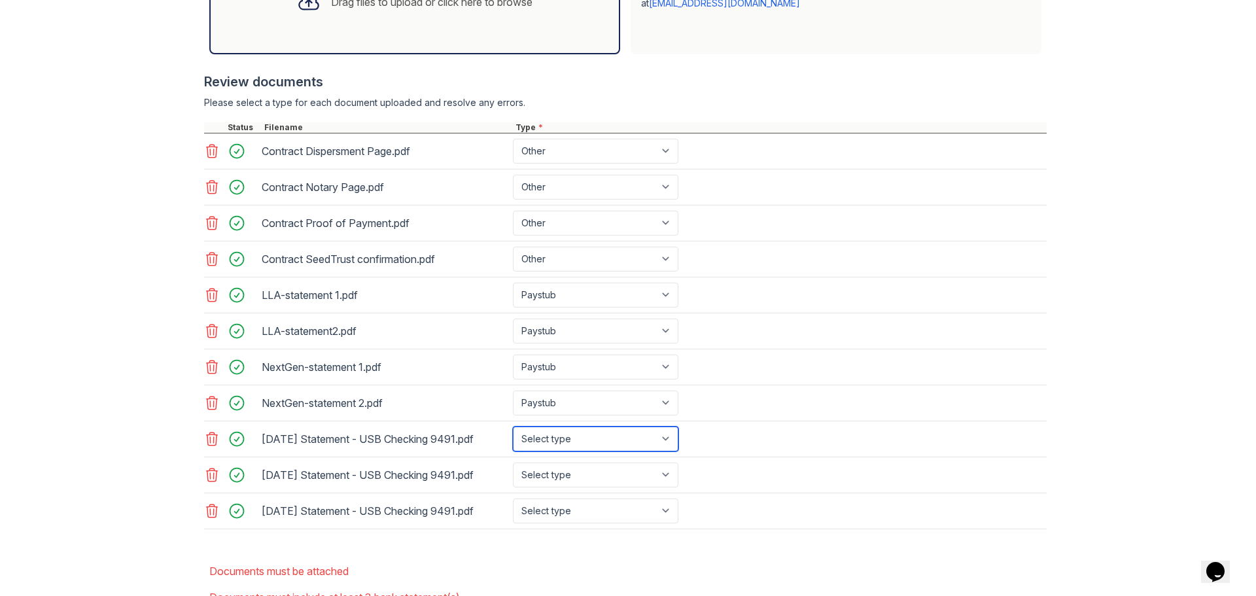
click at [652, 441] on select "Select type Paystub Bank Statement Offer Letter Tax Documents Benefit Award Let…" at bounding box center [595, 438] width 165 height 25
select select "bank_statement"
click at [513, 426] on select "Select type Paystub Bank Statement Offer Letter Tax Documents Benefit Award Let…" at bounding box center [595, 438] width 165 height 25
click at [600, 470] on select "Select type Paystub Bank Statement Offer Letter Tax Documents Benefit Award Let…" at bounding box center [595, 474] width 165 height 25
select select "bank_statement"
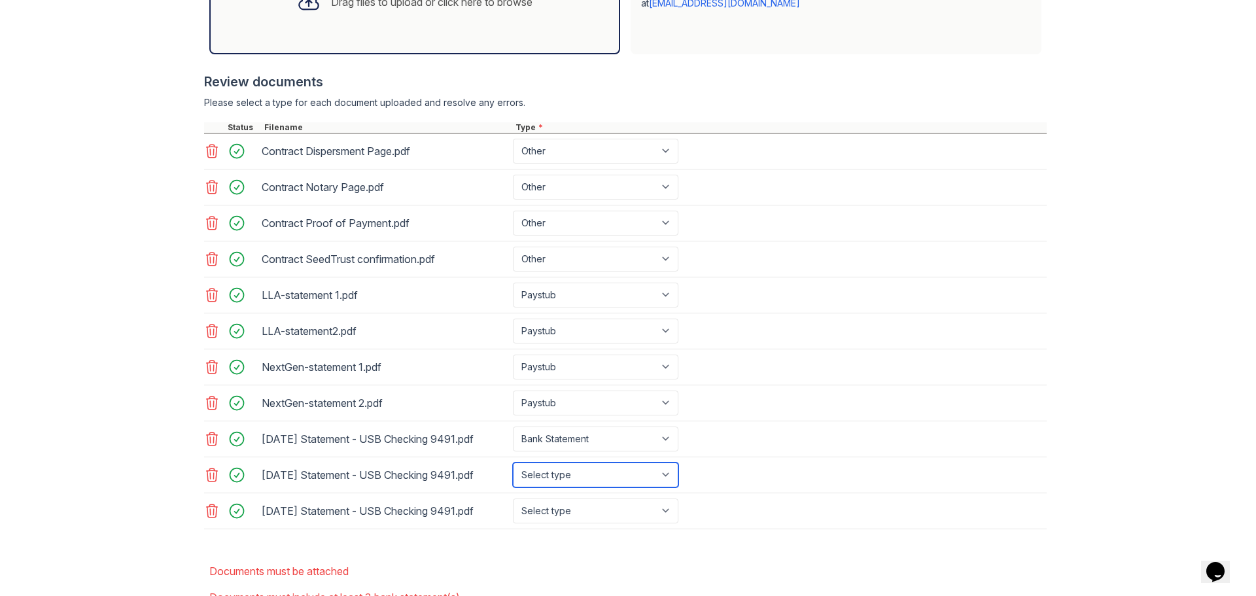
click at [513, 462] on select "Select type Paystub Bank Statement Offer Letter Tax Documents Benefit Award Let…" at bounding box center [595, 474] width 165 height 25
click at [574, 508] on select "Select type Paystub Bank Statement Offer Letter Tax Documents Benefit Award Let…" at bounding box center [595, 510] width 165 height 25
select select "bank_statement"
click at [513, 498] on select "Select type Paystub Bank Statement Offer Letter Tax Documents Benefit Award Let…" at bounding box center [595, 510] width 165 height 25
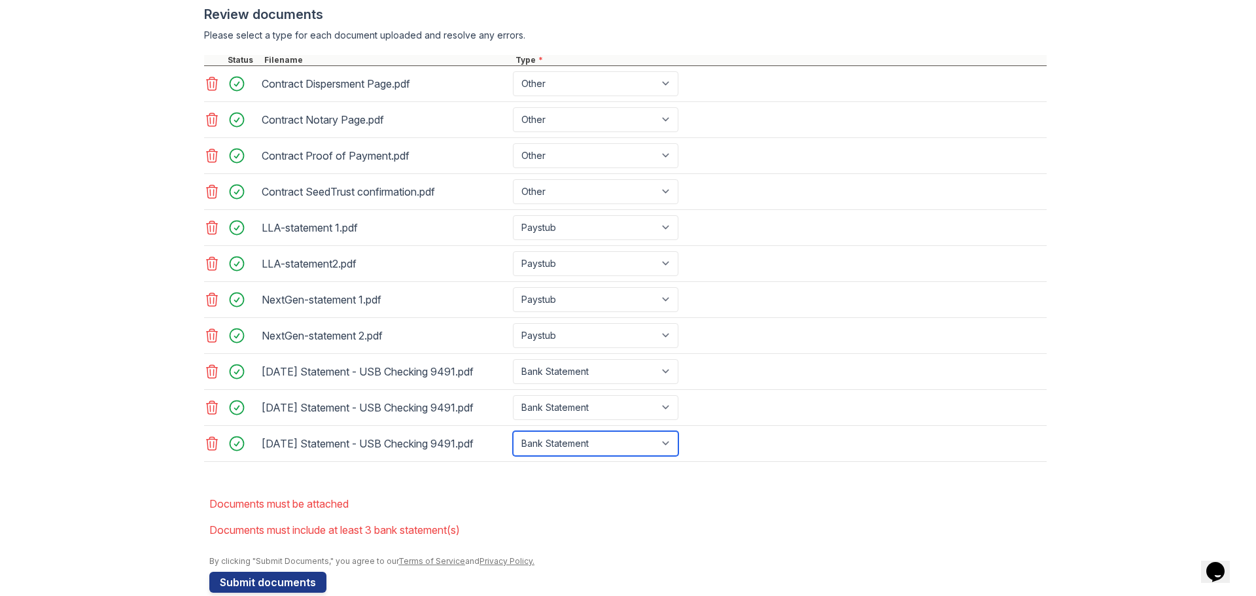
scroll to position [575, 0]
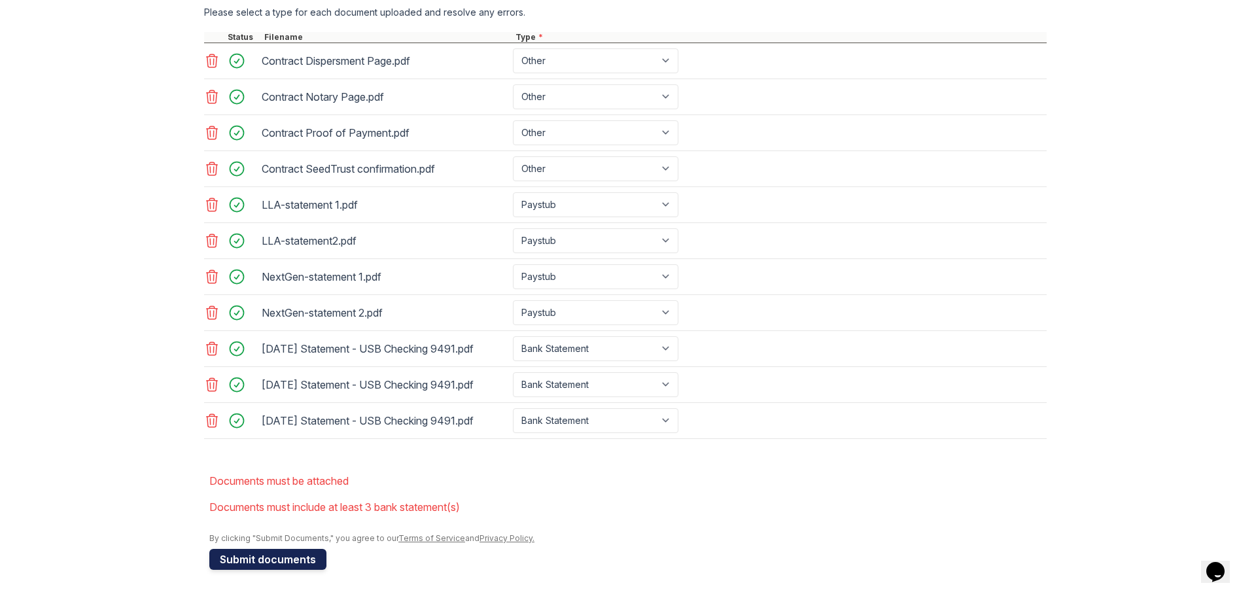
click at [234, 557] on button "Submit documents" at bounding box center [267, 559] width 117 height 21
